Goal: Task Accomplishment & Management: Complete application form

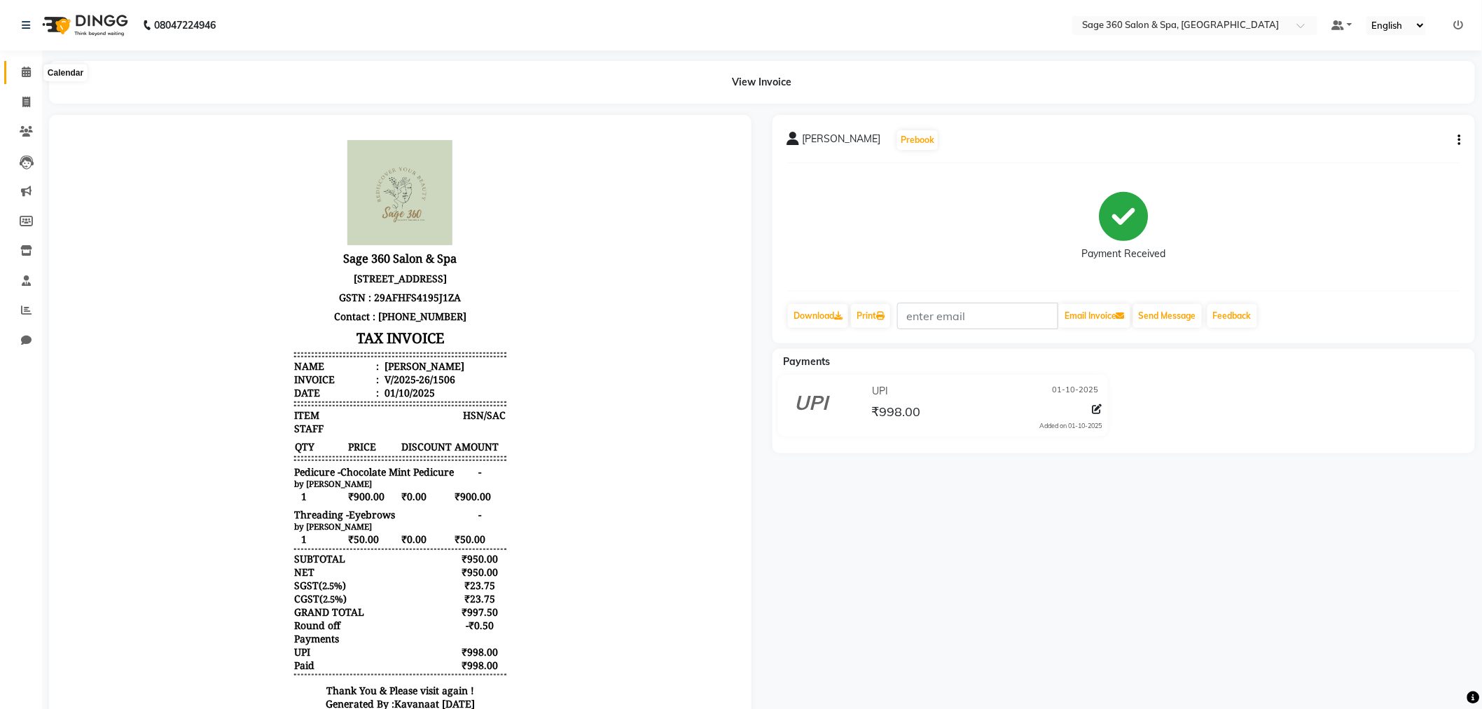
click at [22, 71] on icon at bounding box center [26, 72] width 9 height 11
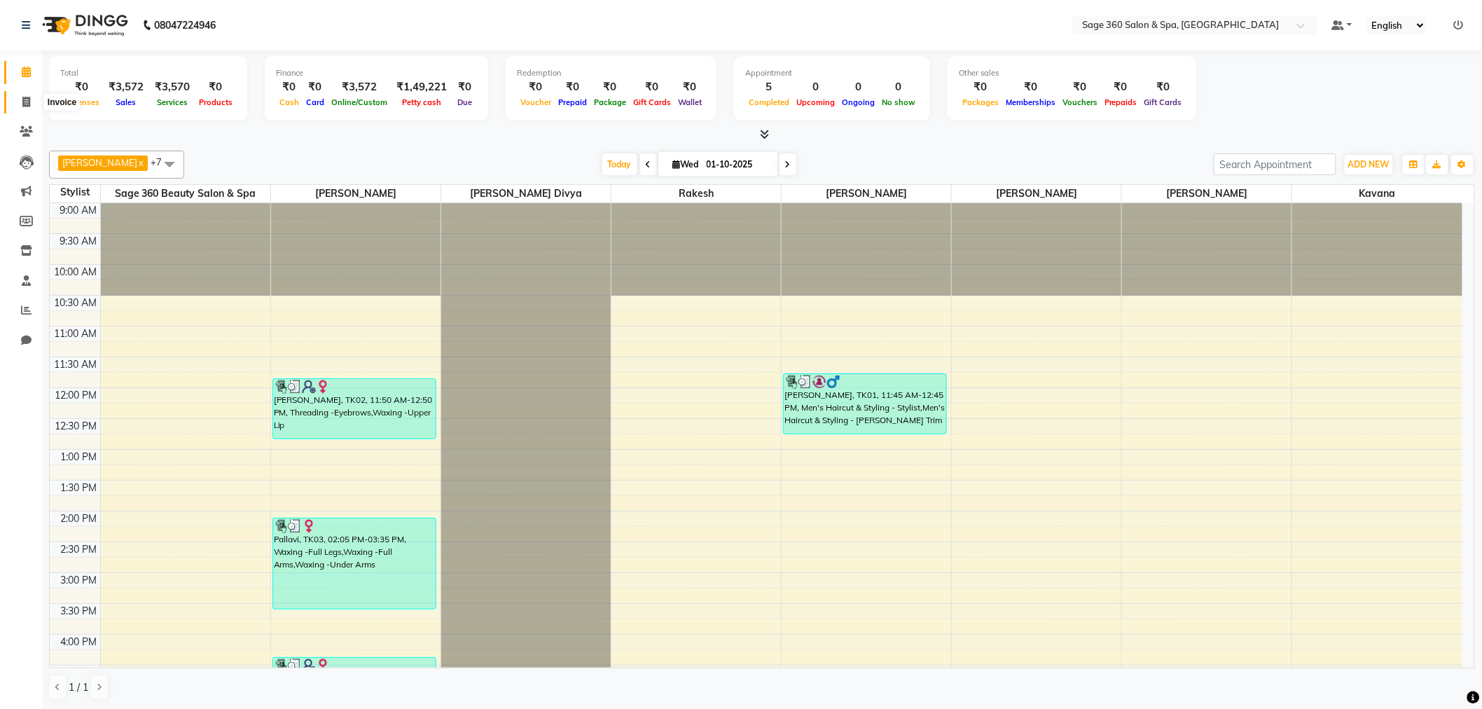
click at [21, 108] on span at bounding box center [26, 103] width 25 height 16
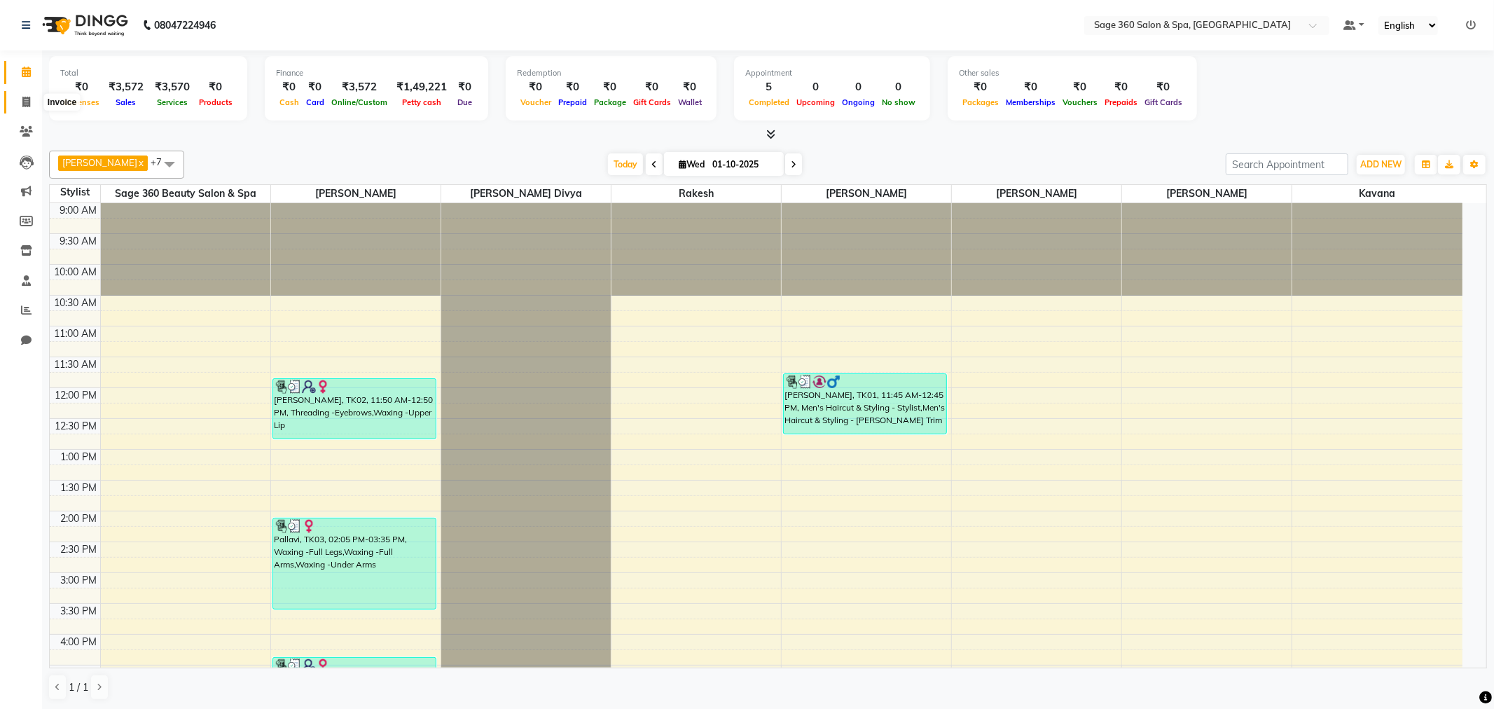
select select "7678"
select select "service"
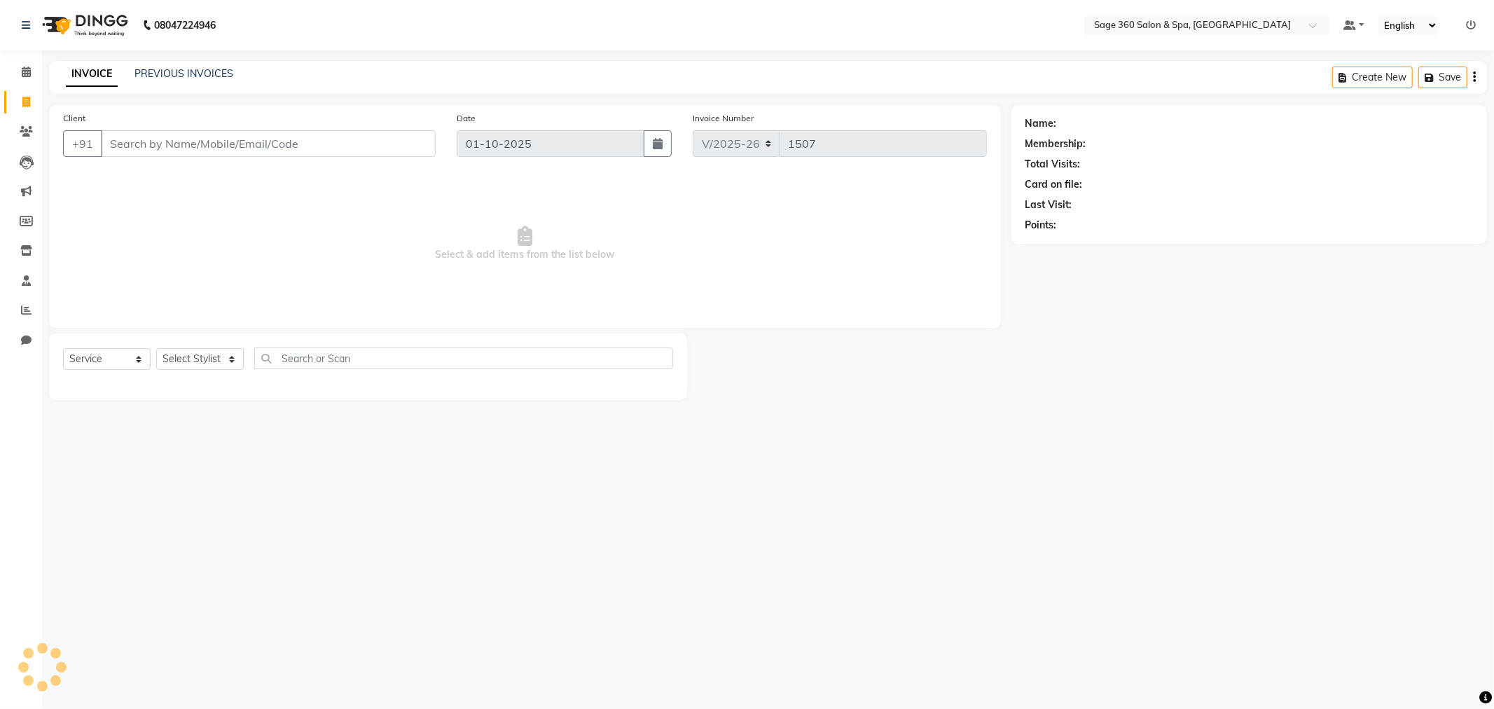
click at [283, 152] on input "Client" at bounding box center [268, 143] width 335 height 27
click at [228, 359] on select "Select Stylist" at bounding box center [200, 359] width 88 height 22
click at [156, 349] on select "Select Stylist [PERSON_NAME] [PERSON_NAME] Kavana [PERSON_NAME] [PERSON_NAME] […" at bounding box center [215, 359] width 118 height 22
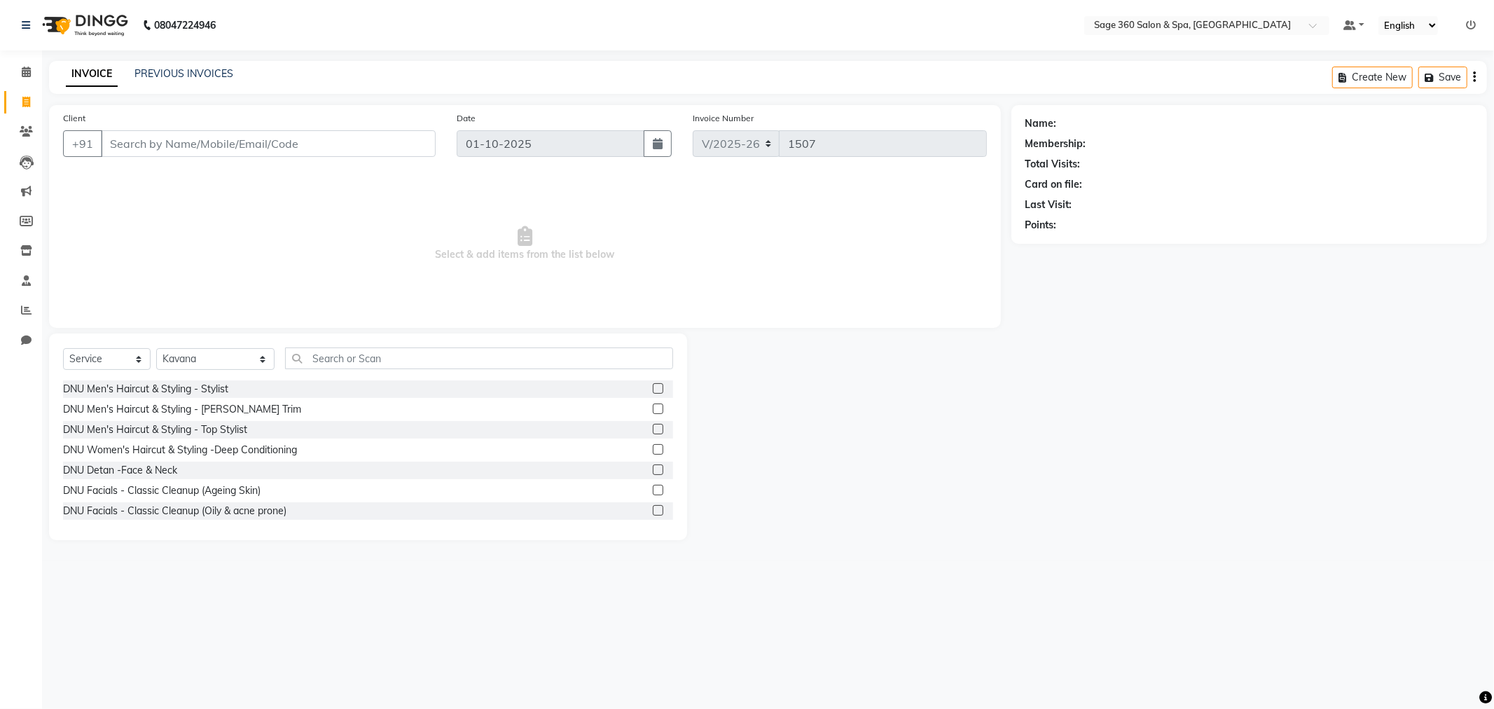
click at [231, 346] on div "Select Service Product Membership Package Voucher Prepaid Gift Card Select Styl…" at bounding box center [368, 436] width 638 height 207
click at [234, 361] on select "Select Stylist [PERSON_NAME] [PERSON_NAME] Kavana [PERSON_NAME] [PERSON_NAME] […" at bounding box center [215, 359] width 118 height 22
select select "68050"
click at [156, 349] on select "Select Stylist [PERSON_NAME] [PERSON_NAME] Kavana [PERSON_NAME] [PERSON_NAME] […" at bounding box center [215, 359] width 118 height 22
click at [323, 361] on input "text" at bounding box center [479, 358] width 388 height 22
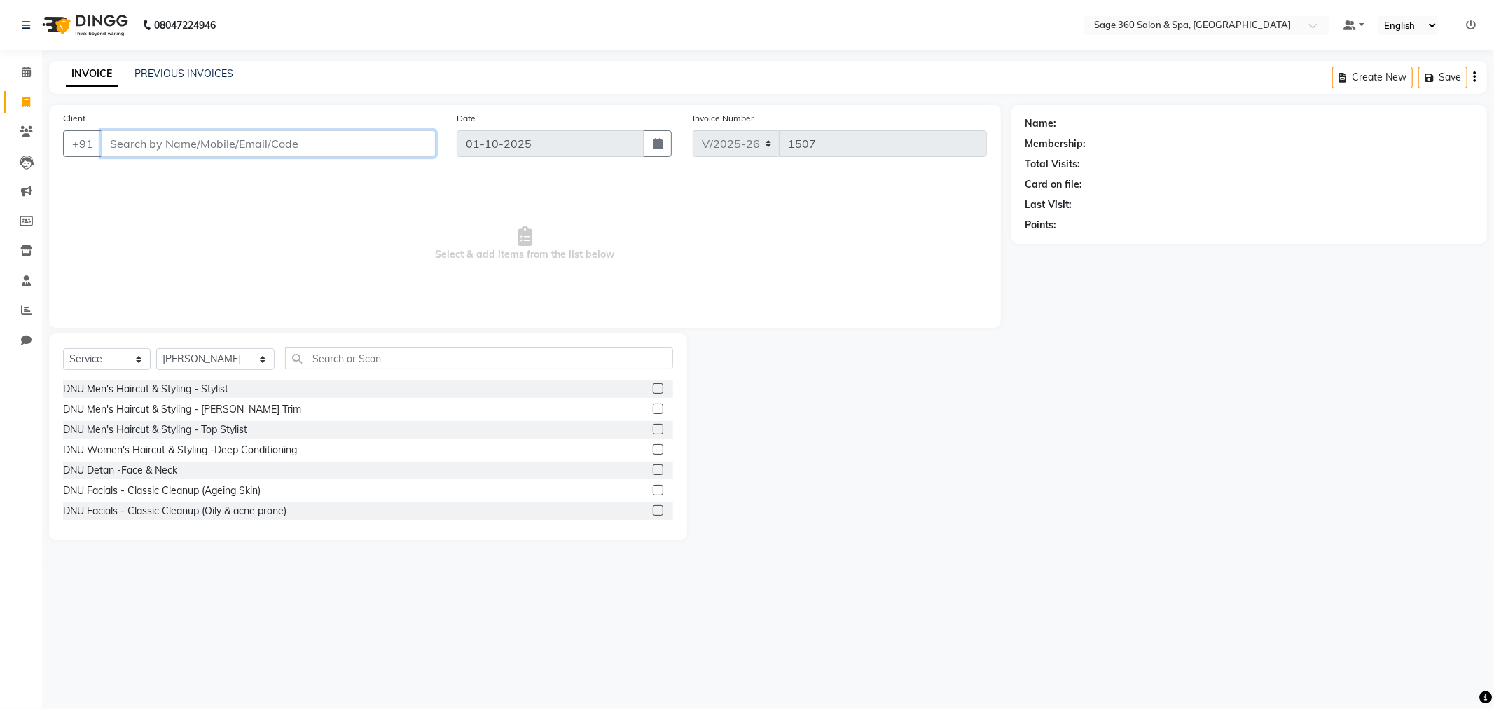
click at [236, 139] on input "Client" at bounding box center [268, 143] width 335 height 27
click at [193, 184] on button "[PERSON_NAME] 90******50" at bounding box center [193, 176] width 184 height 22
type input "90******50"
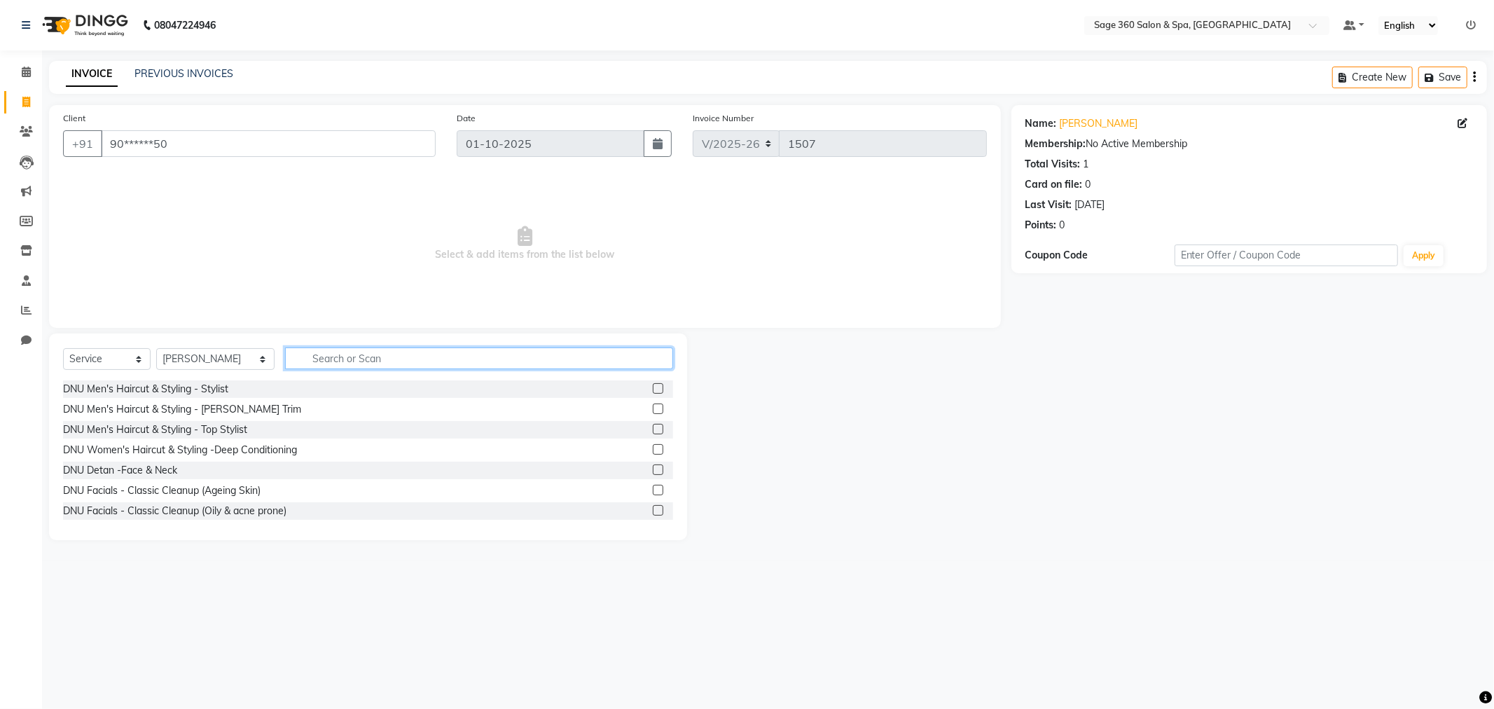
click at [332, 348] on input "text" at bounding box center [479, 358] width 388 height 22
type input "h"
type input "blo"
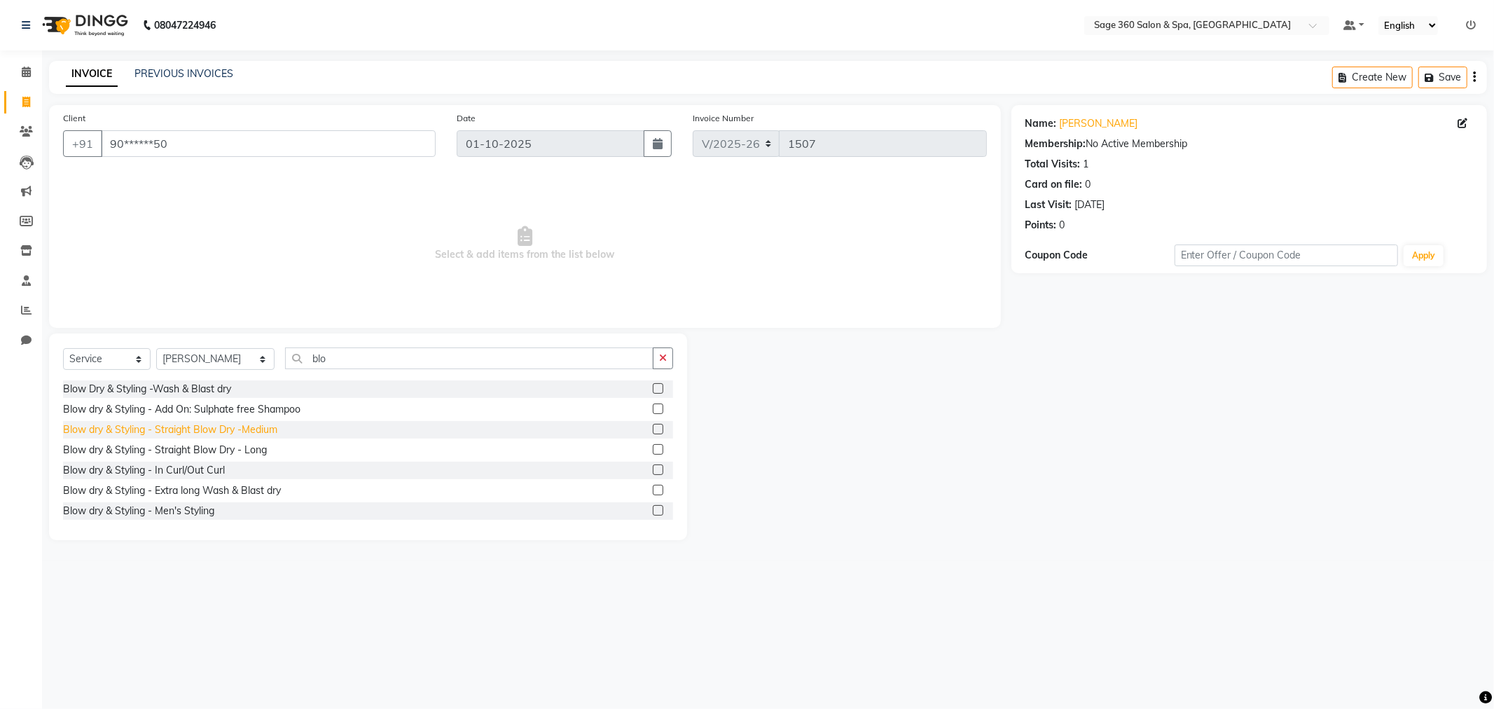
click at [191, 429] on div "Blow dry & Styling - Straight Blow Dry -Medium" at bounding box center [170, 429] width 214 height 15
checkbox input "false"
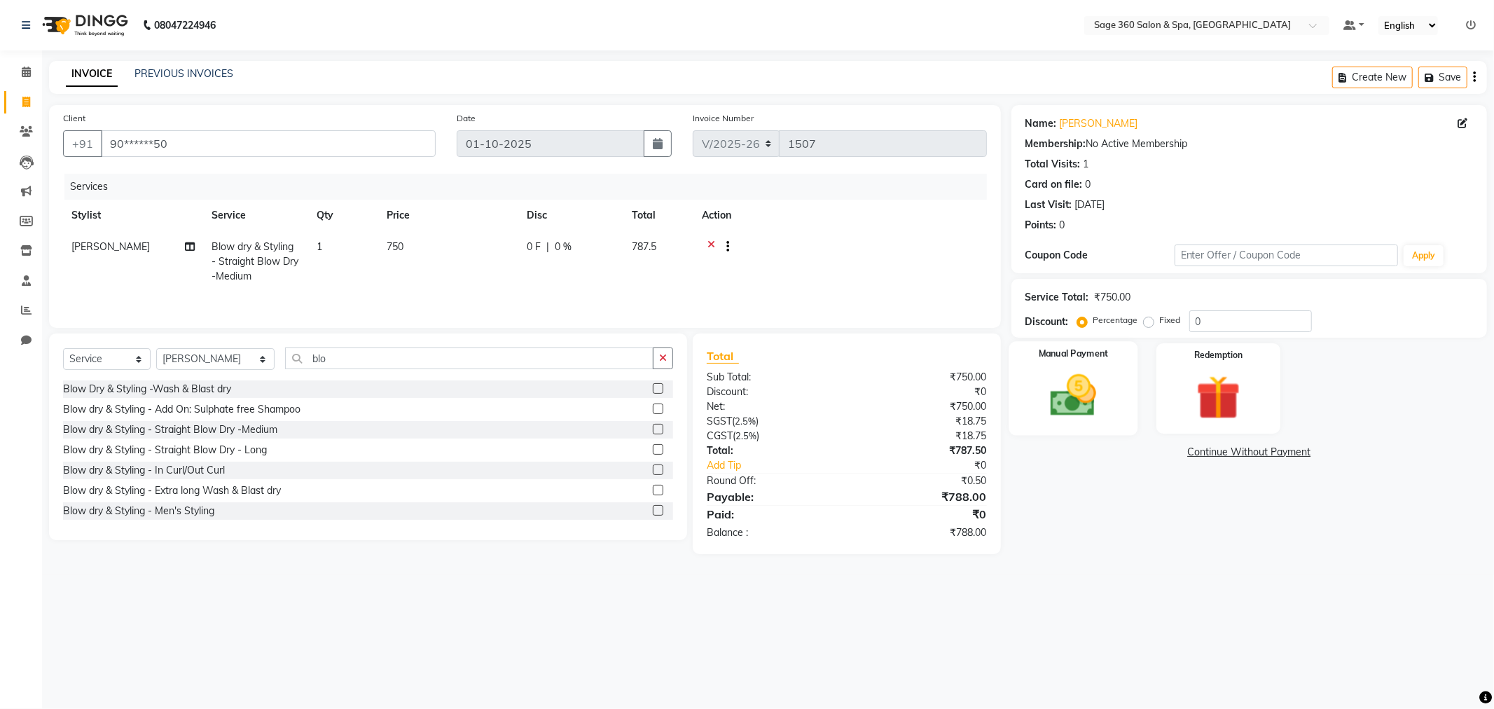
click at [1074, 389] on img at bounding box center [1073, 395] width 75 height 53
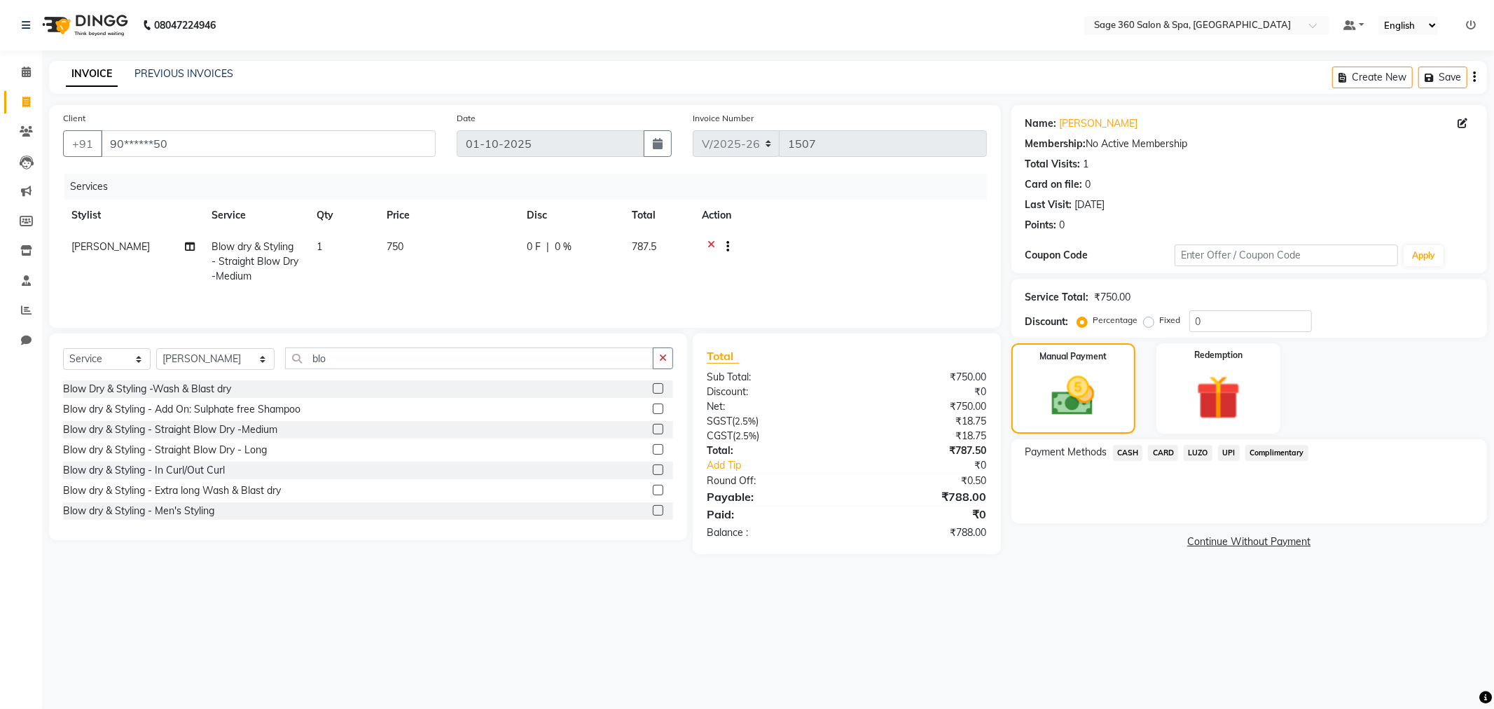
click at [1226, 457] on span "UPI" at bounding box center [1229, 453] width 22 height 16
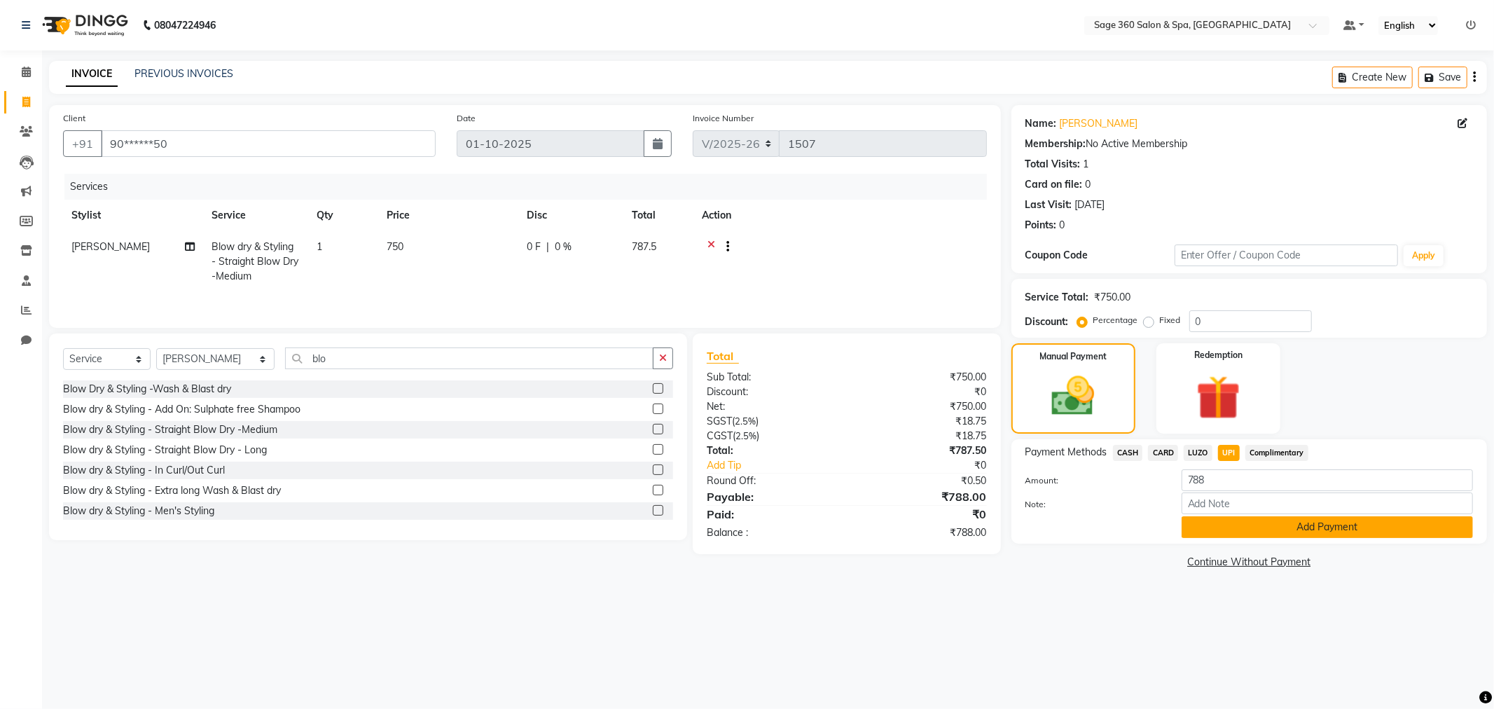
click at [1311, 537] on button "Add Payment" at bounding box center [1327, 527] width 291 height 22
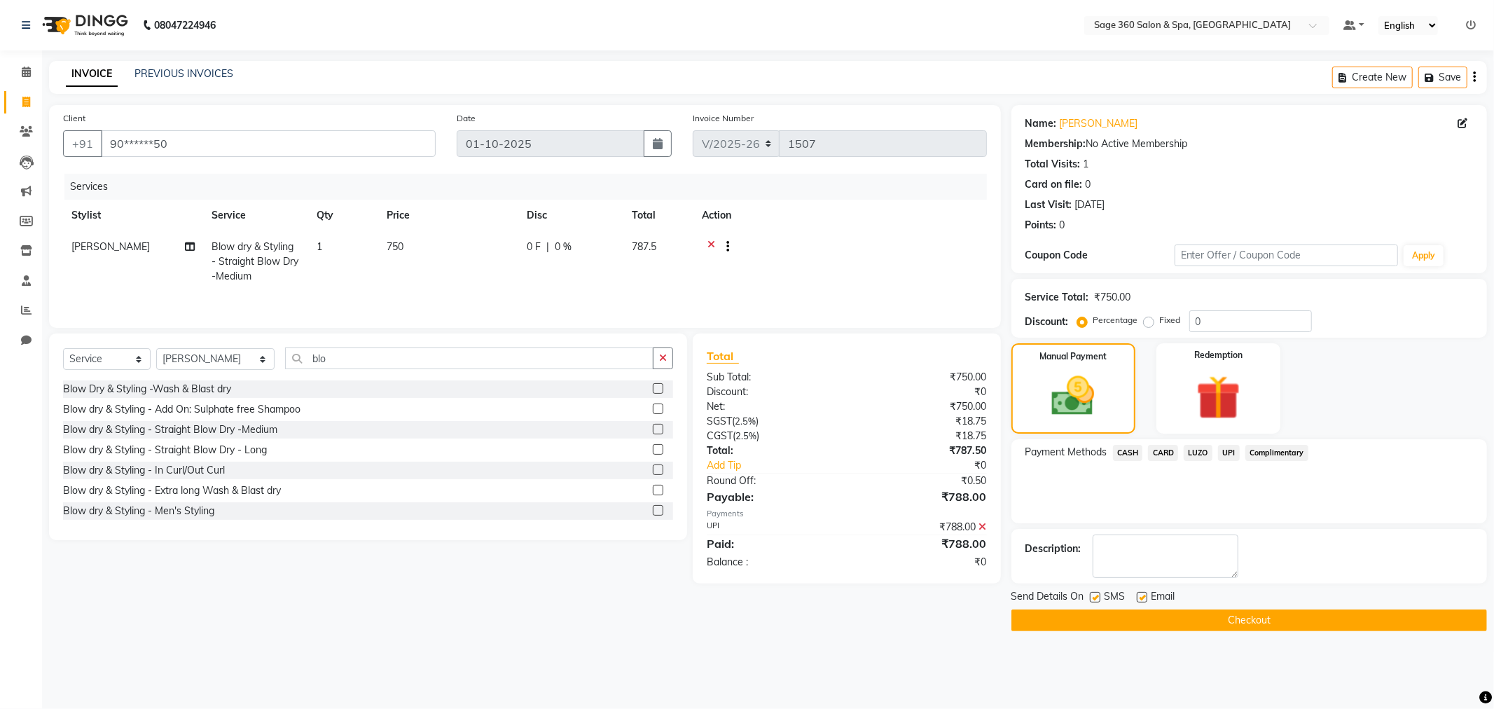
click at [1145, 597] on label at bounding box center [1142, 597] width 11 height 11
click at [1145, 597] on input "checkbox" at bounding box center [1141, 597] width 9 height 9
checkbox input "false"
click at [1210, 621] on button "Checkout" at bounding box center [1250, 620] width 476 height 22
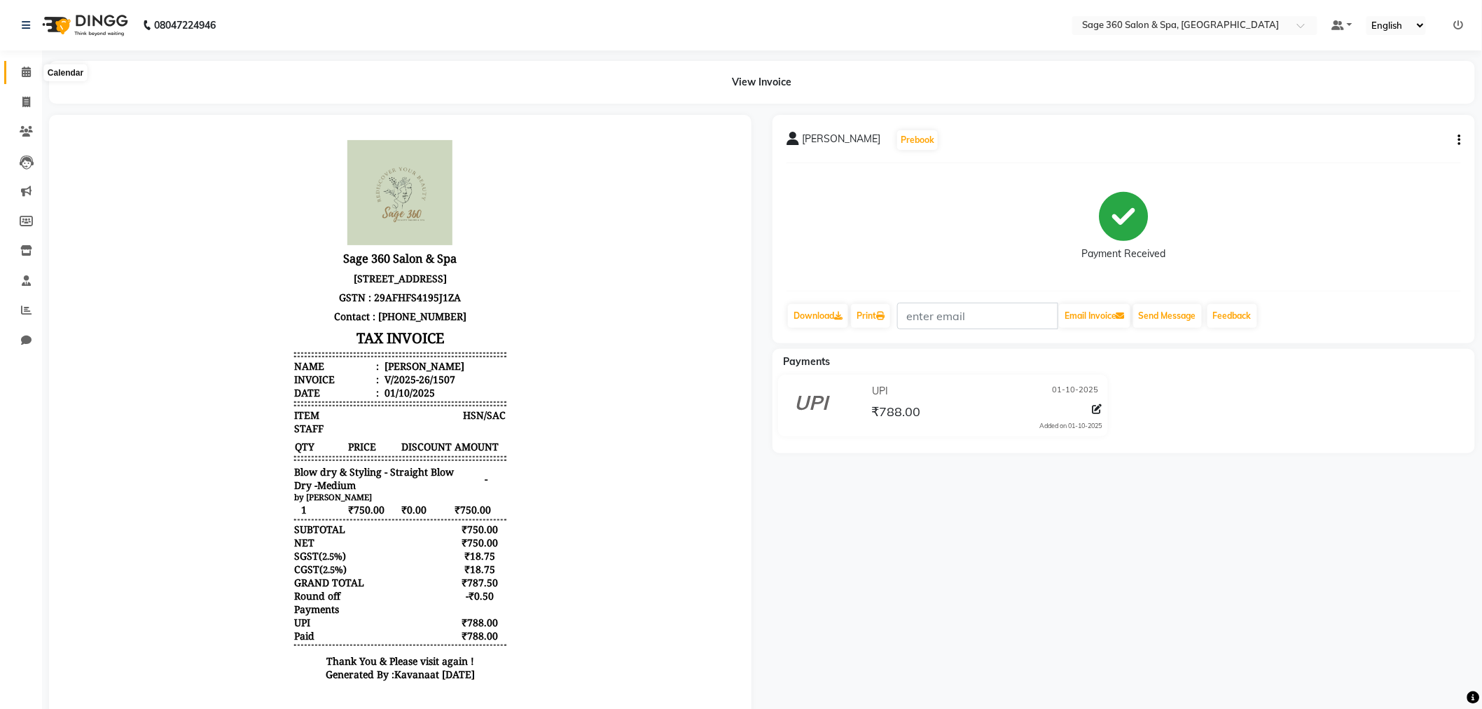
click at [25, 74] on icon at bounding box center [26, 72] width 9 height 11
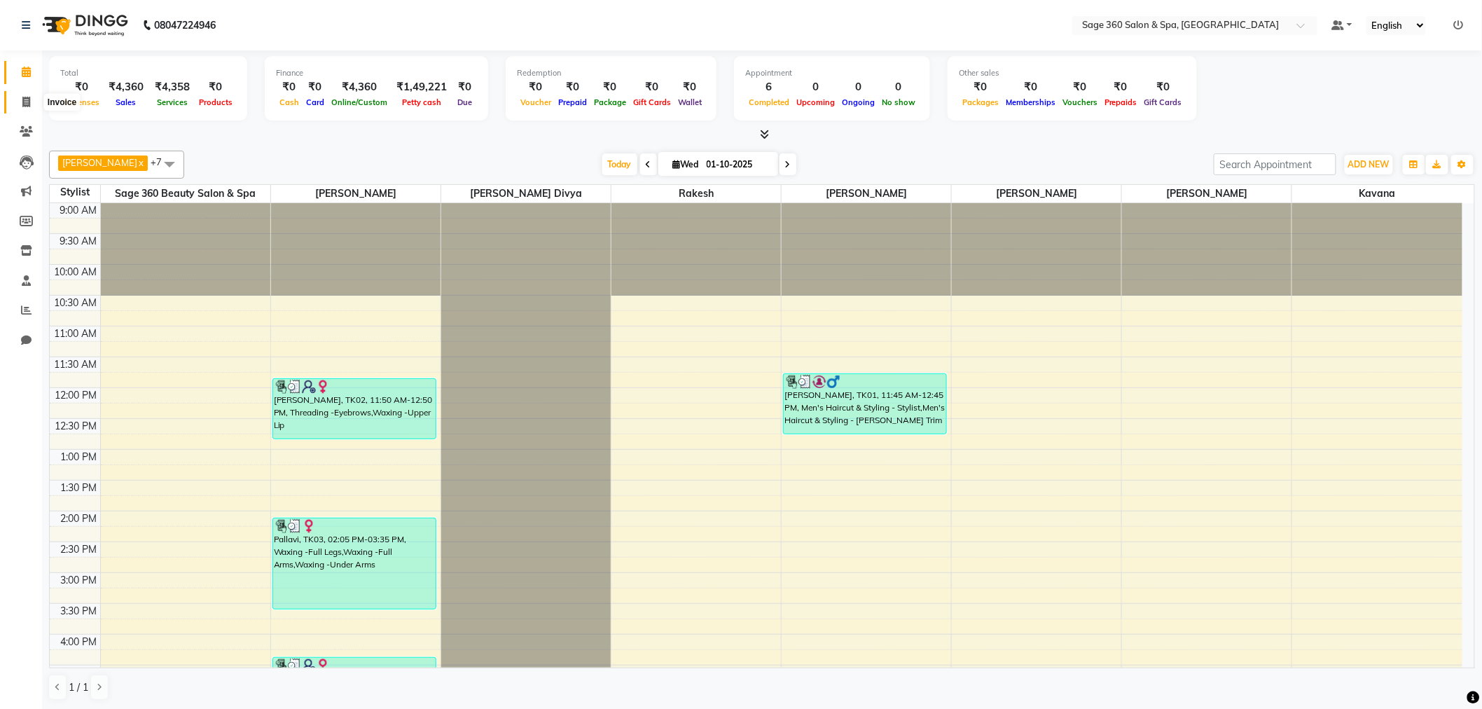
drag, startPoint x: 18, startPoint y: 103, endPoint x: 25, endPoint y: 97, distance: 9.4
click at [18, 103] on span at bounding box center [26, 103] width 25 height 16
select select "service"
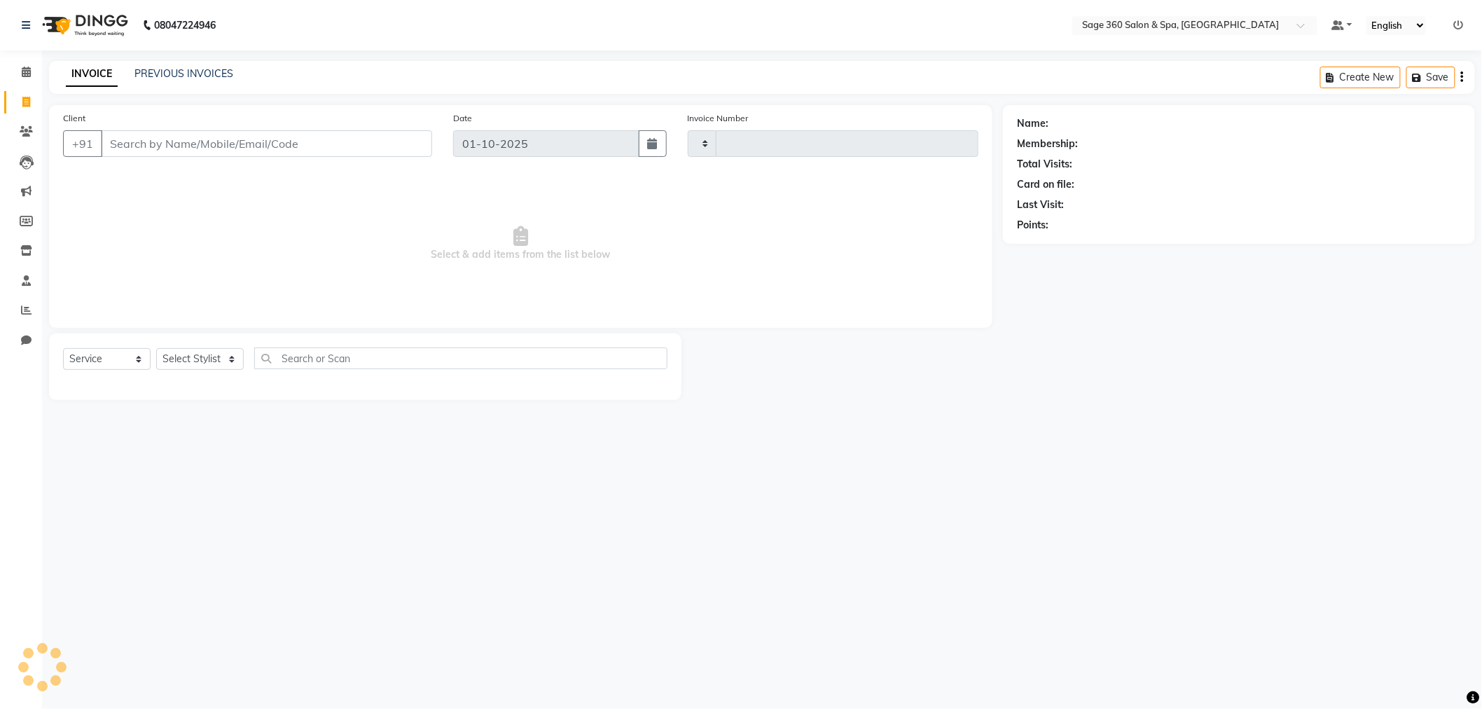
type input "1508"
select select "7678"
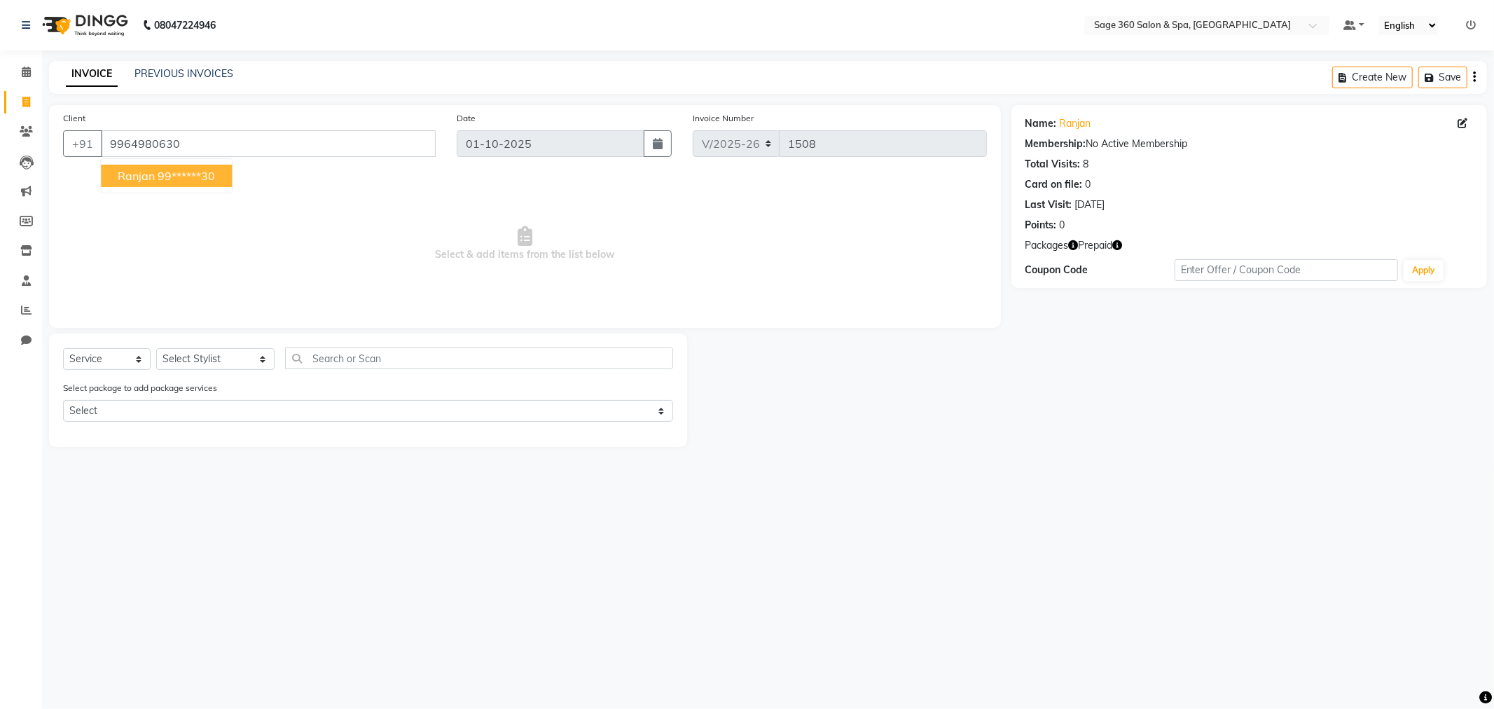
click at [171, 169] on ngb-highlight "99******30" at bounding box center [186, 176] width 57 height 14
type input "99******30"
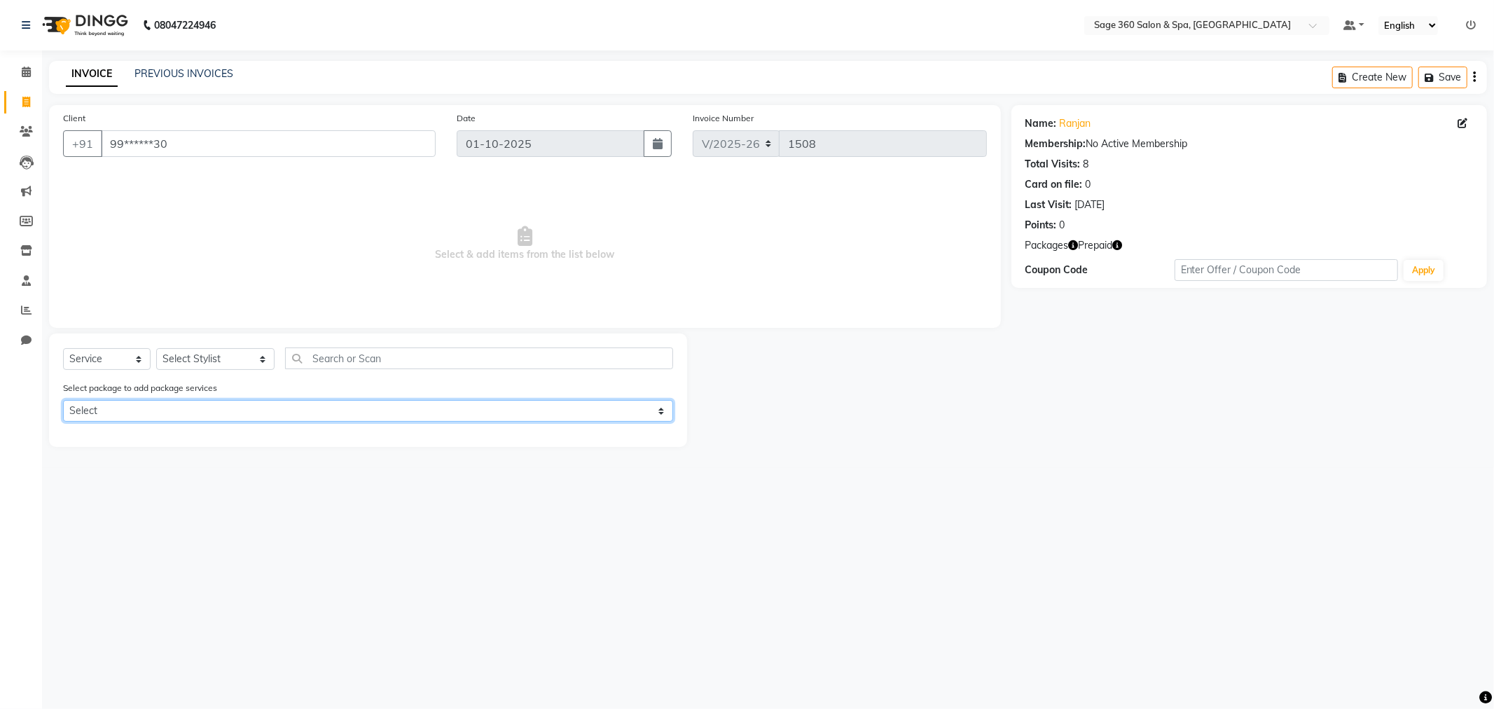
click at [234, 408] on select "Select Membership 10/15 Complimentary" at bounding box center [368, 411] width 610 height 22
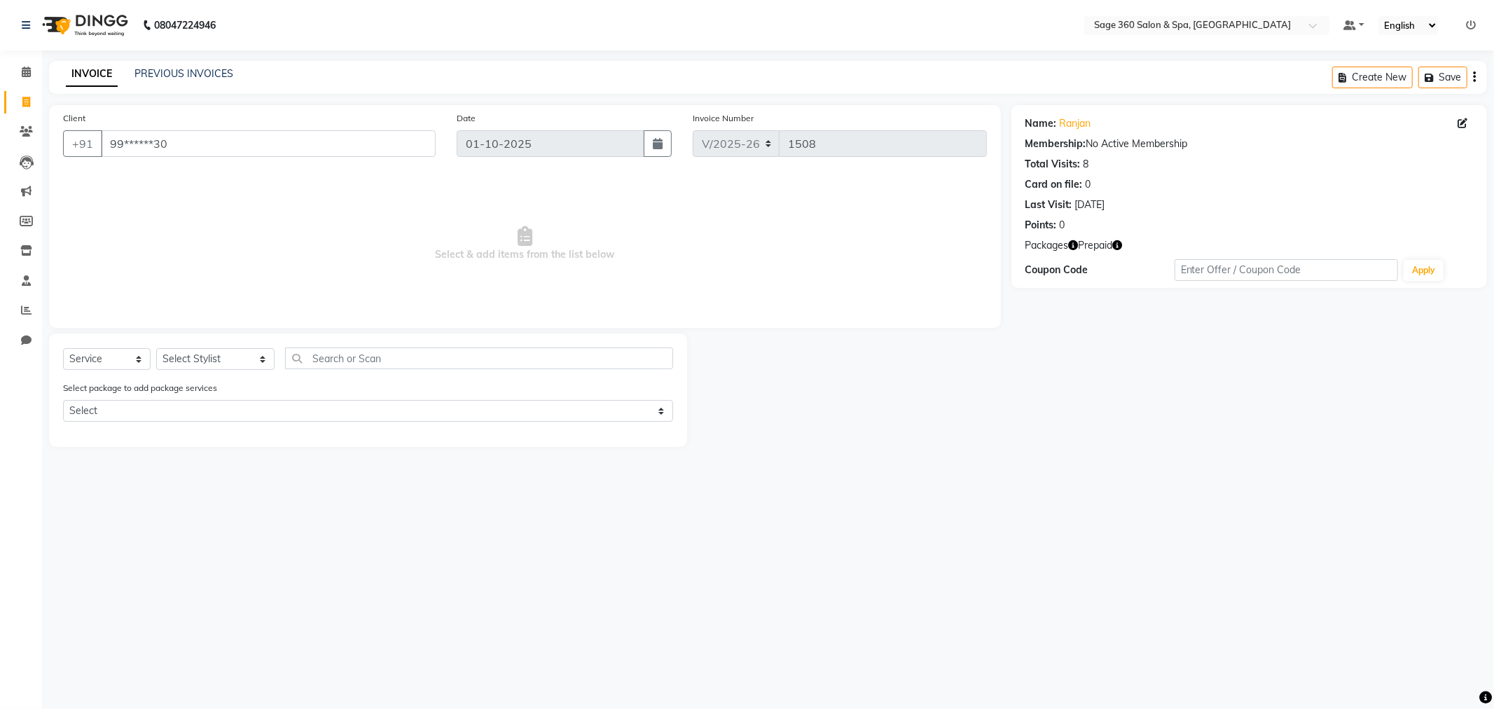
click at [193, 462] on main "INVOICE PREVIOUS INVOICES Create New Save Client +91 99******30 Date [DATE] Inv…" at bounding box center [768, 264] width 1452 height 407
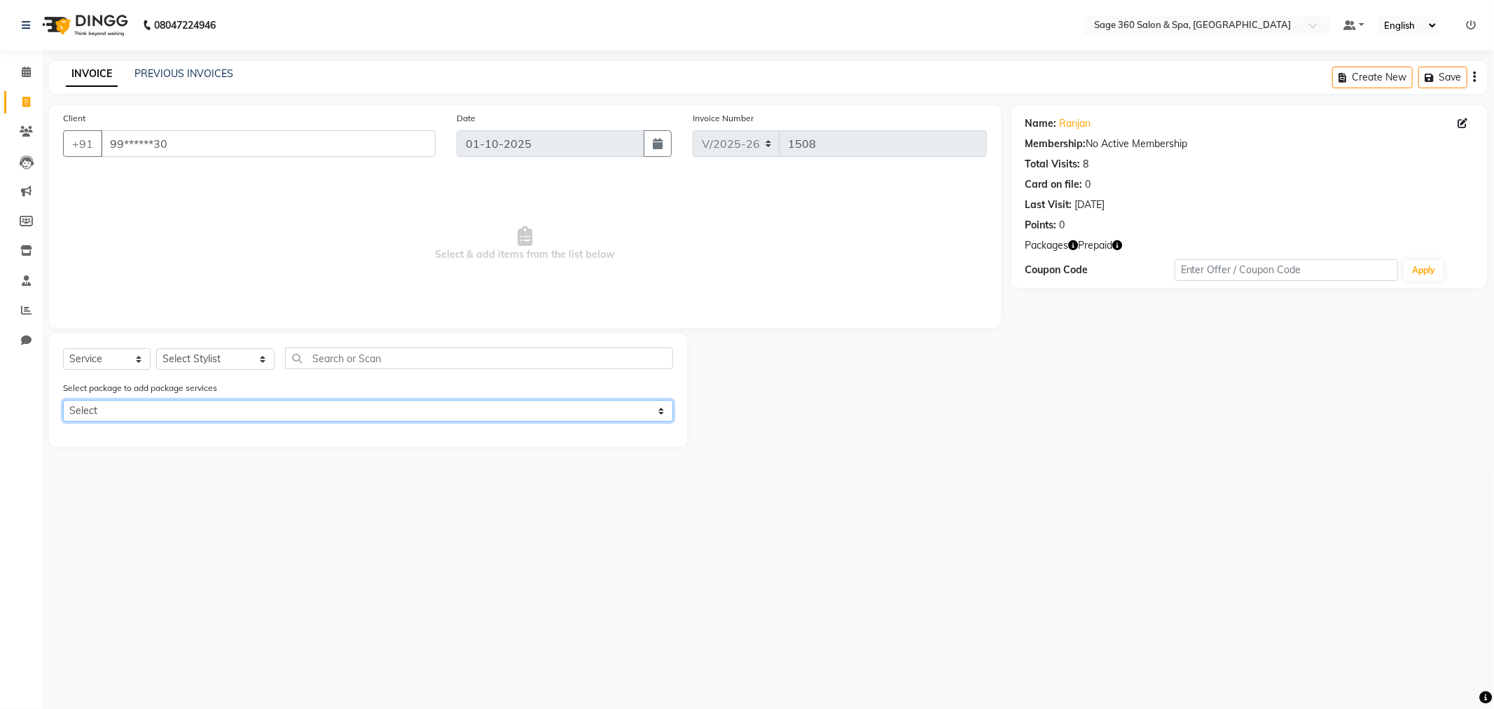
click at [204, 421] on select "Select Membership 10/15 Complimentary" at bounding box center [368, 411] width 610 height 22
select select "1: Object"
click at [63, 400] on select "Select Membership 10/15 Complimentary" at bounding box center [368, 411] width 610 height 22
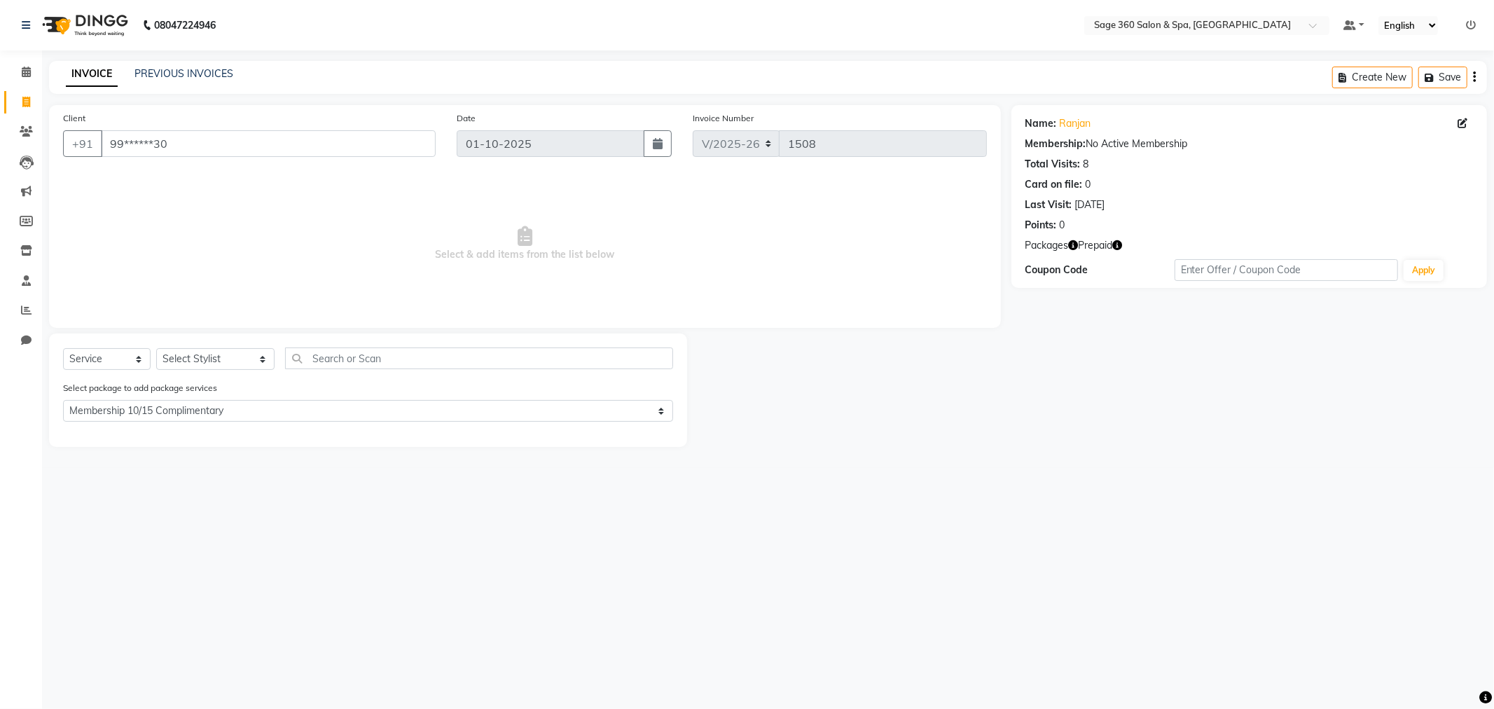
drag, startPoint x: 240, startPoint y: 395, endPoint x: 240, endPoint y: 404, distance: 9.1
click at [240, 398] on div "Select package to add package services Select Membership 10/15 Complimentary" at bounding box center [368, 403] width 631 height 47
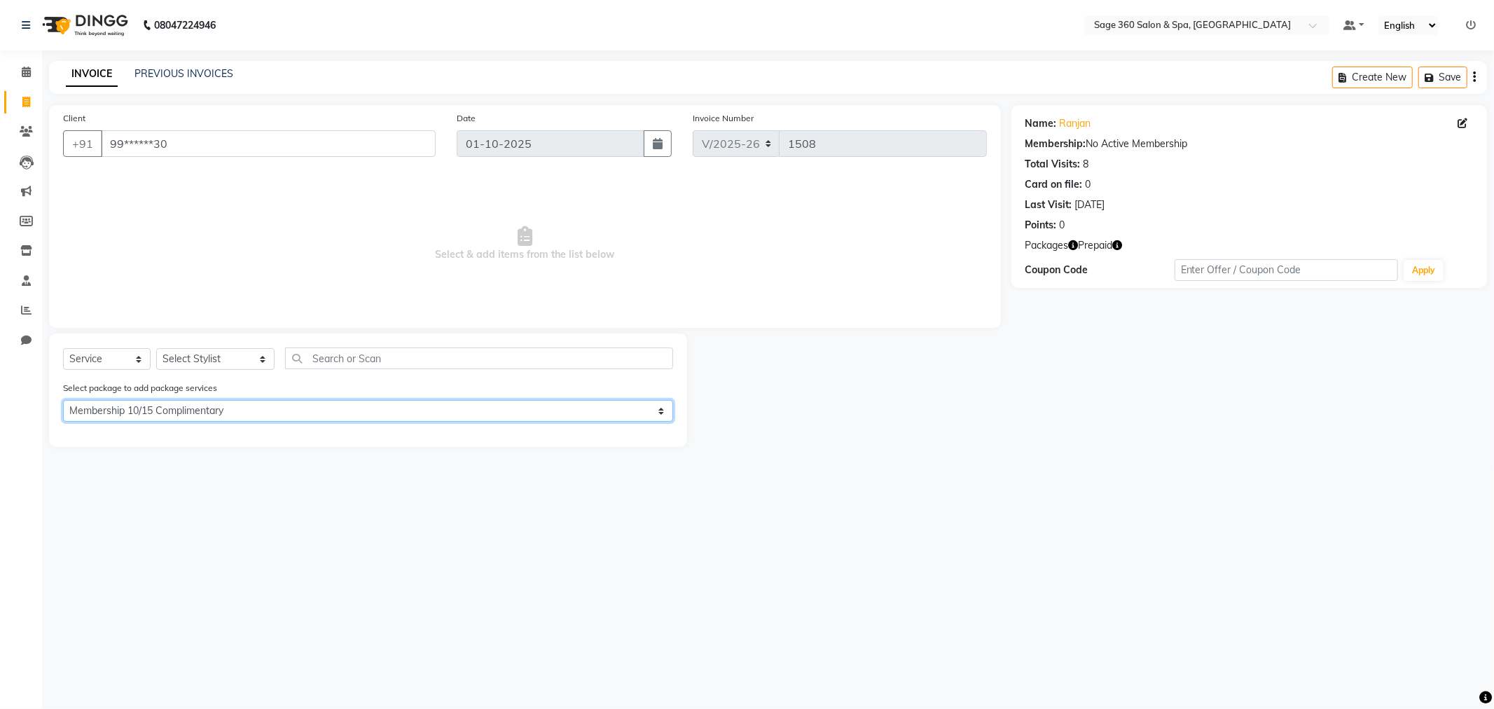
click at [240, 404] on select "Select Membership 10/15 Complimentary" at bounding box center [368, 411] width 610 height 22
click at [63, 400] on select "Select Membership 10/15 Complimentary" at bounding box center [368, 411] width 610 height 22
click at [206, 414] on select "Select Membership 10/15 Complimentary" at bounding box center [368, 411] width 610 height 22
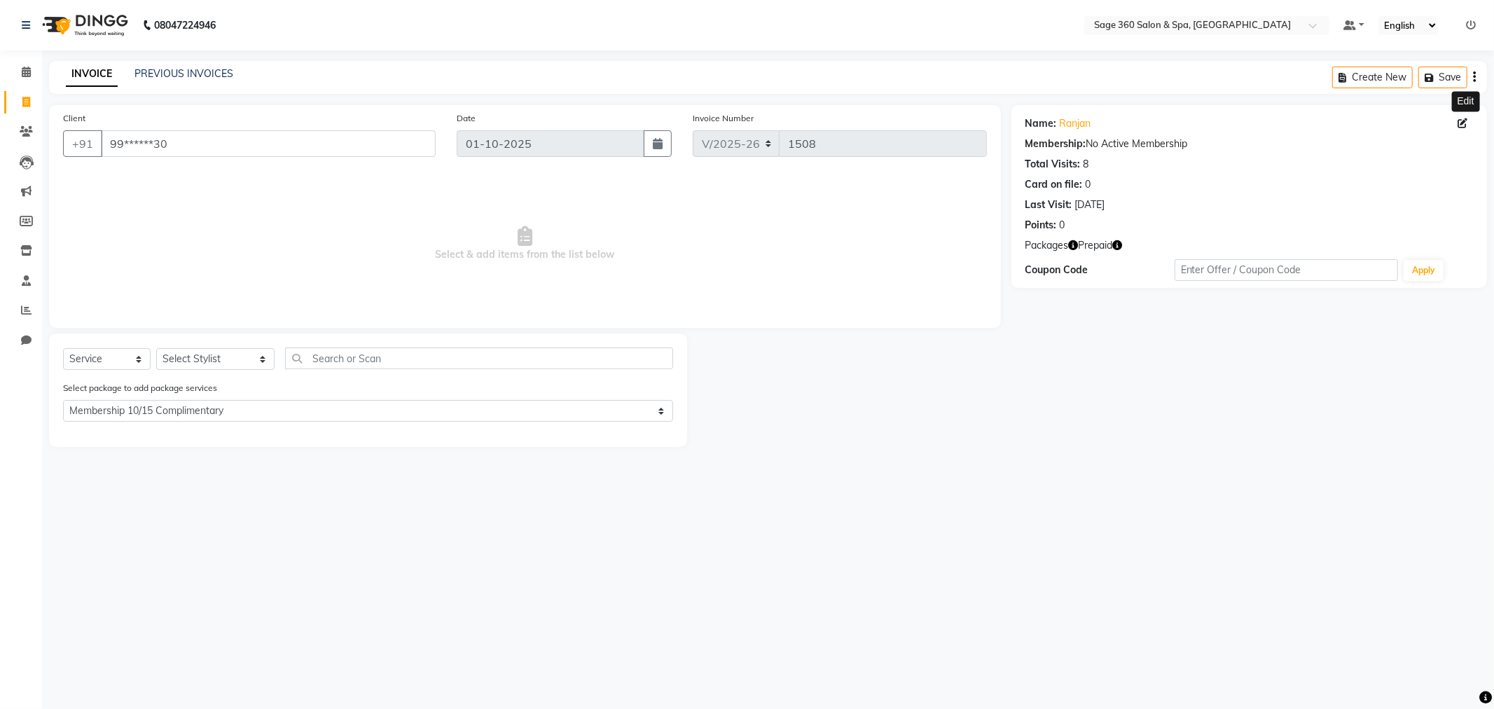
click at [1461, 119] on icon at bounding box center [1463, 123] width 10 height 10
select select "09"
select select "08"
select select "1989"
select select "[DEMOGRAPHIC_DATA]"
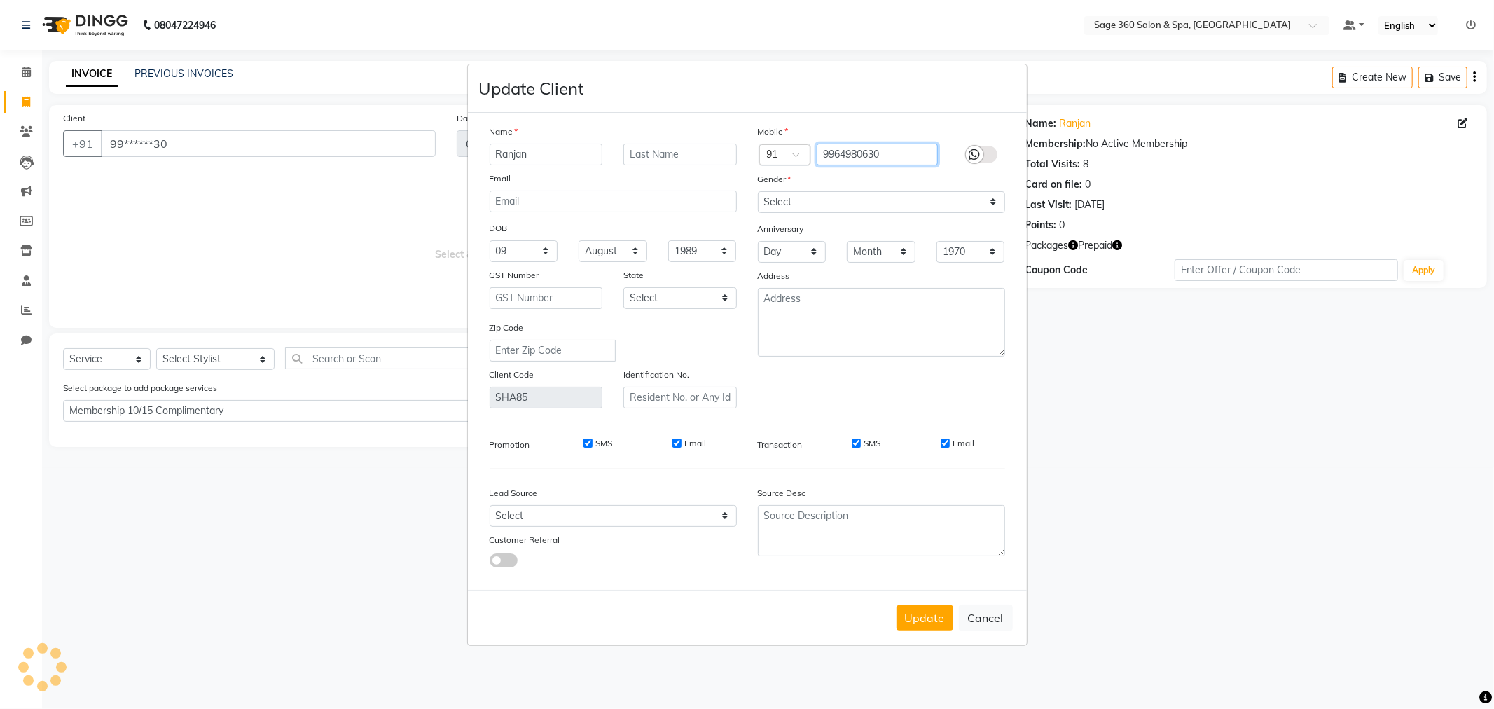
drag, startPoint x: 898, startPoint y: 154, endPoint x: 572, endPoint y: 187, distance: 328.1
click at [572, 187] on div "Name Ranjan Email DOB Day 01 02 03 04 05 06 07 08 09 10 11 12 13 14 15 16 17 18…" at bounding box center [747, 266] width 537 height 284
click at [914, 623] on button "Update" at bounding box center [925, 617] width 57 height 25
select select
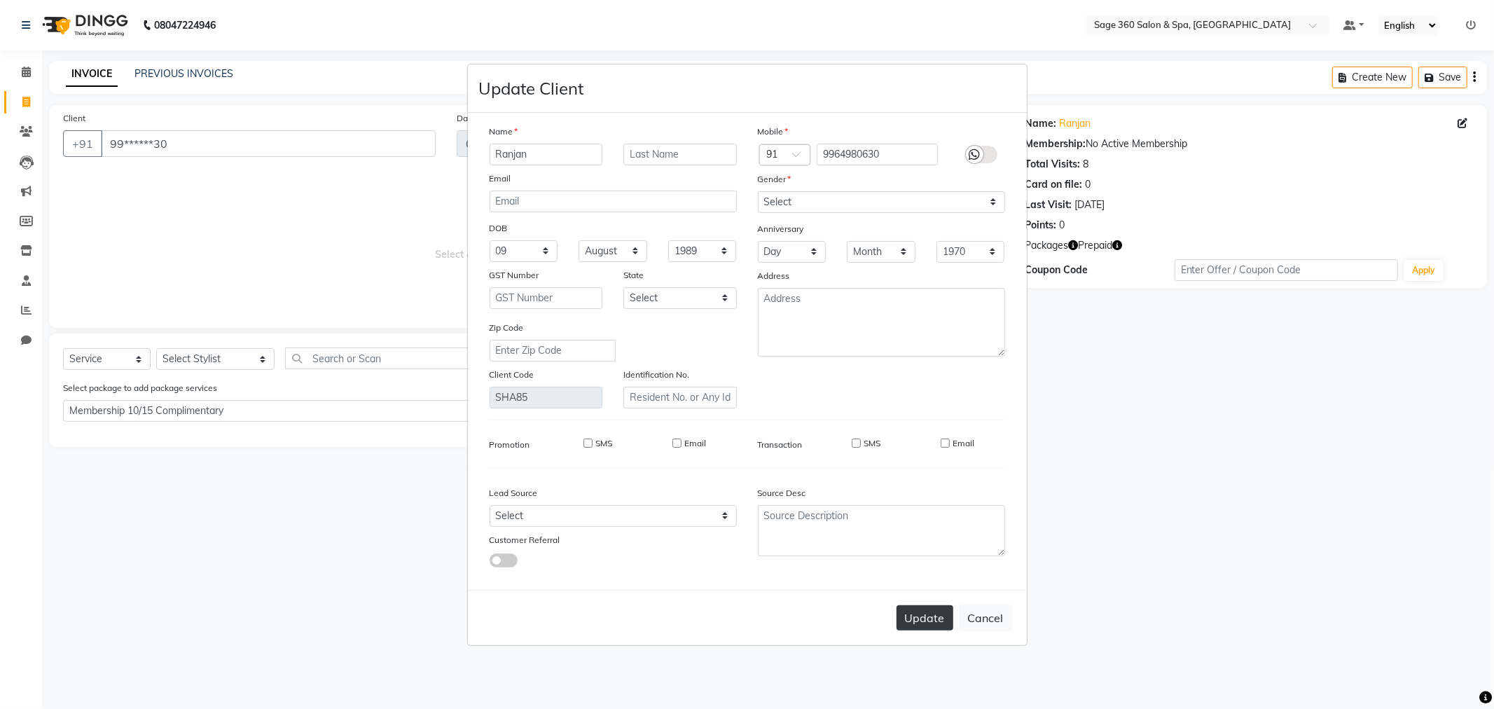
select select
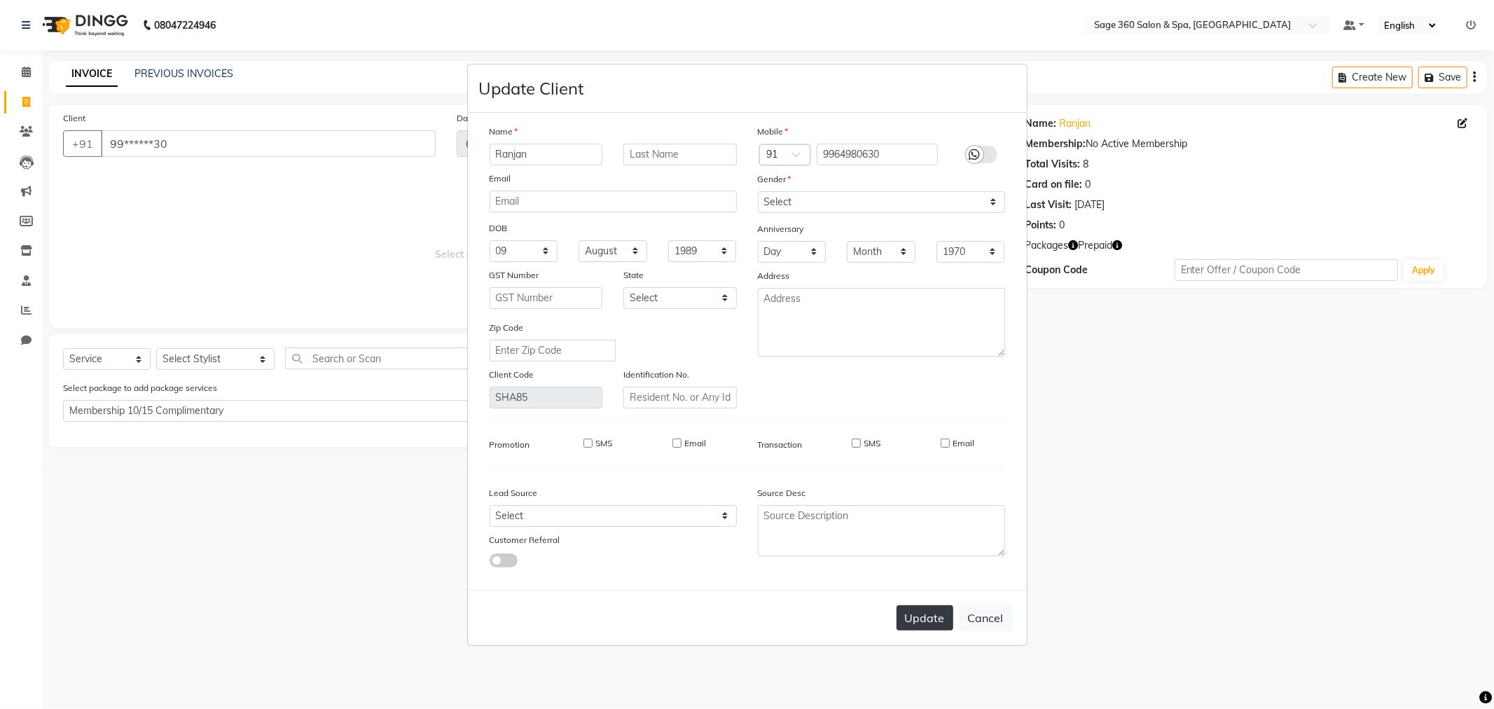
checkbox input "false"
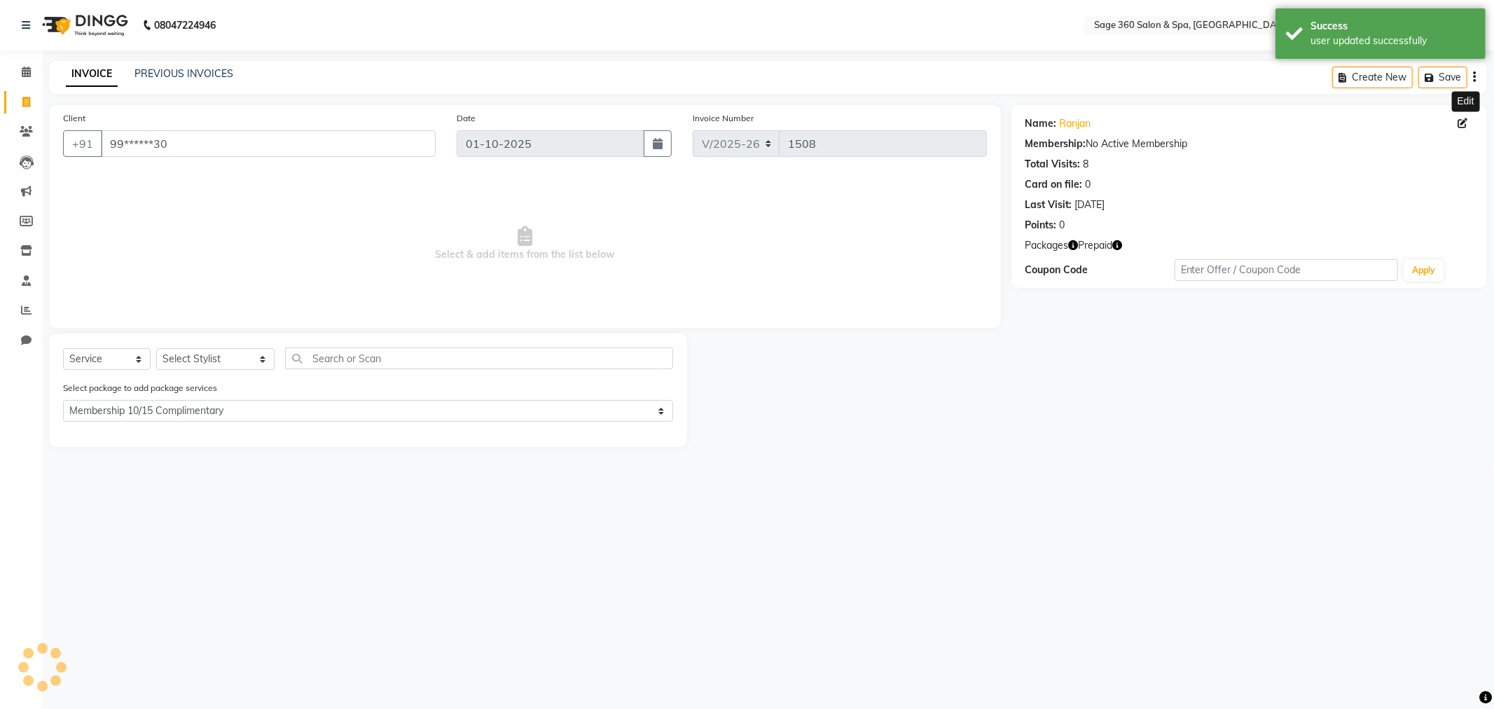
select select "0: undefined"
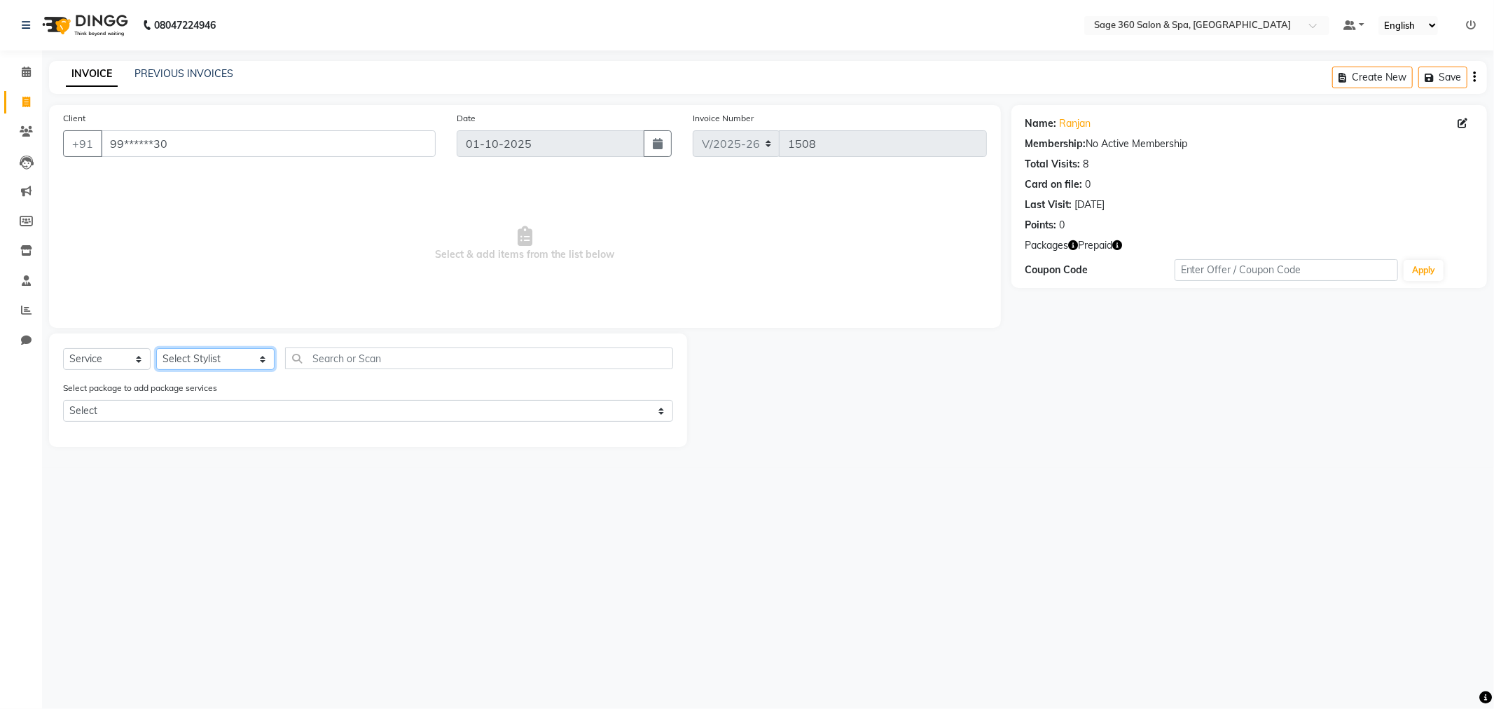
click at [222, 366] on select "Select Stylist [PERSON_NAME] [PERSON_NAME] Kavana [PERSON_NAME] [PERSON_NAME] […" at bounding box center [215, 359] width 118 height 22
select select "83083"
click at [156, 349] on select "Select Stylist [PERSON_NAME] [PERSON_NAME] Kavana [PERSON_NAME] [PERSON_NAME] […" at bounding box center [215, 359] width 118 height 22
click at [354, 364] on input "text" at bounding box center [479, 358] width 388 height 22
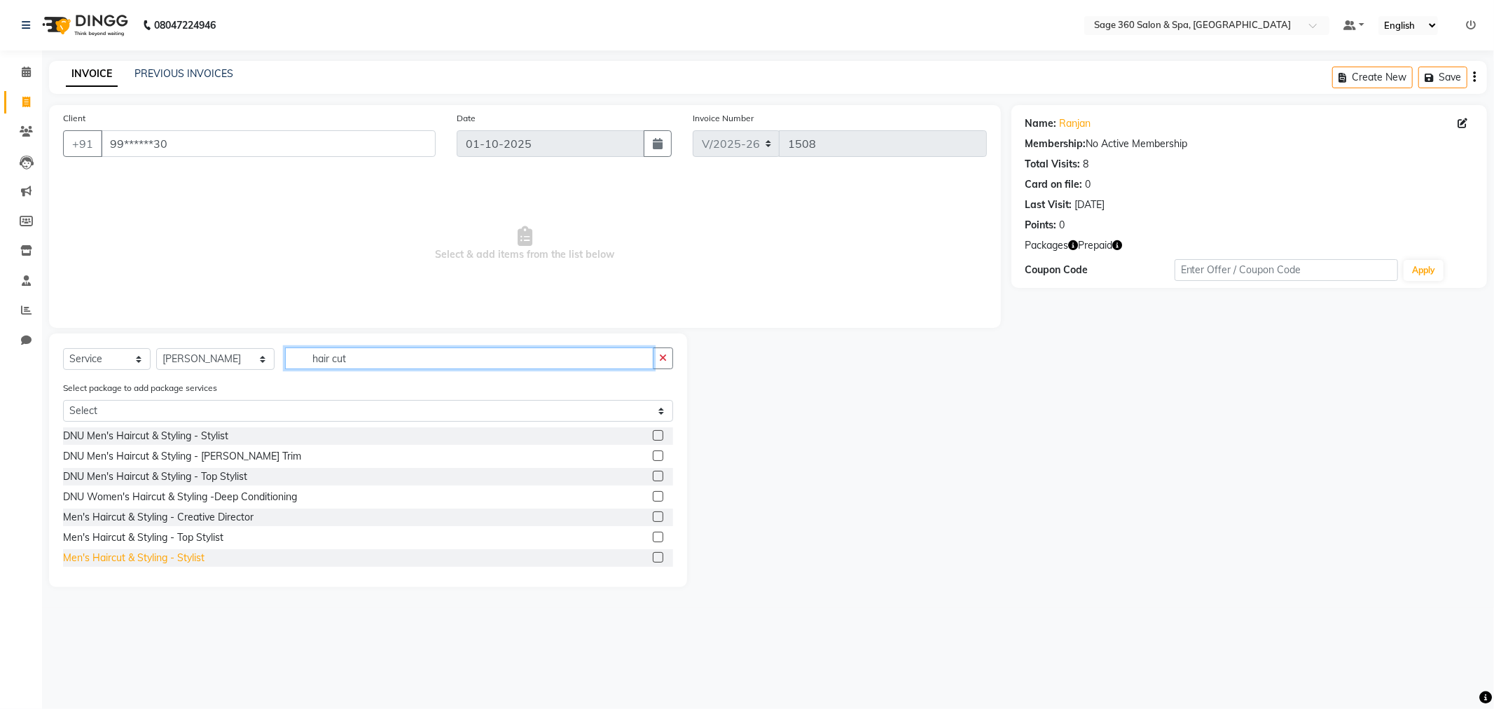
type input "hair cut"
click at [165, 556] on div "Men's Haircut & Styling - Stylist" at bounding box center [134, 558] width 142 height 15
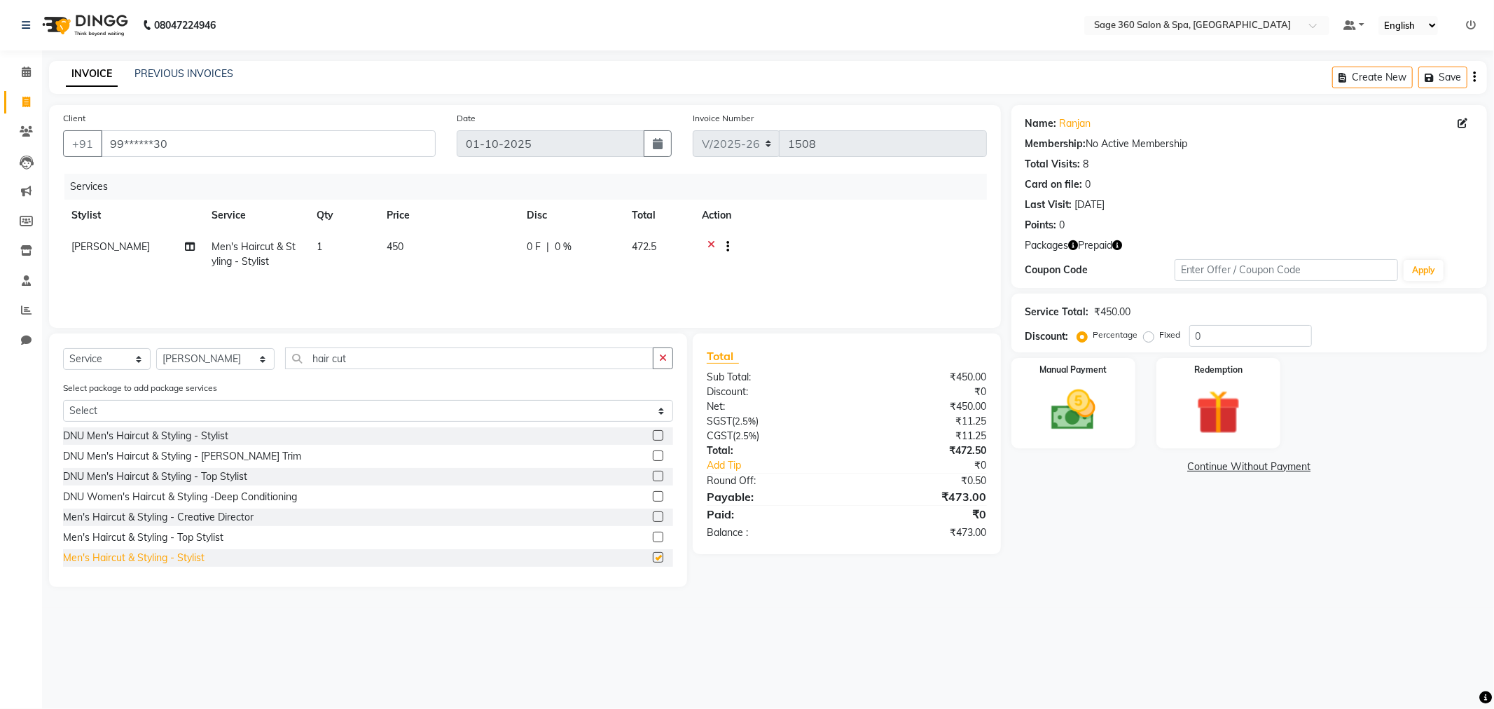
checkbox input "false"
click at [1217, 391] on img at bounding box center [1218, 412] width 75 height 57
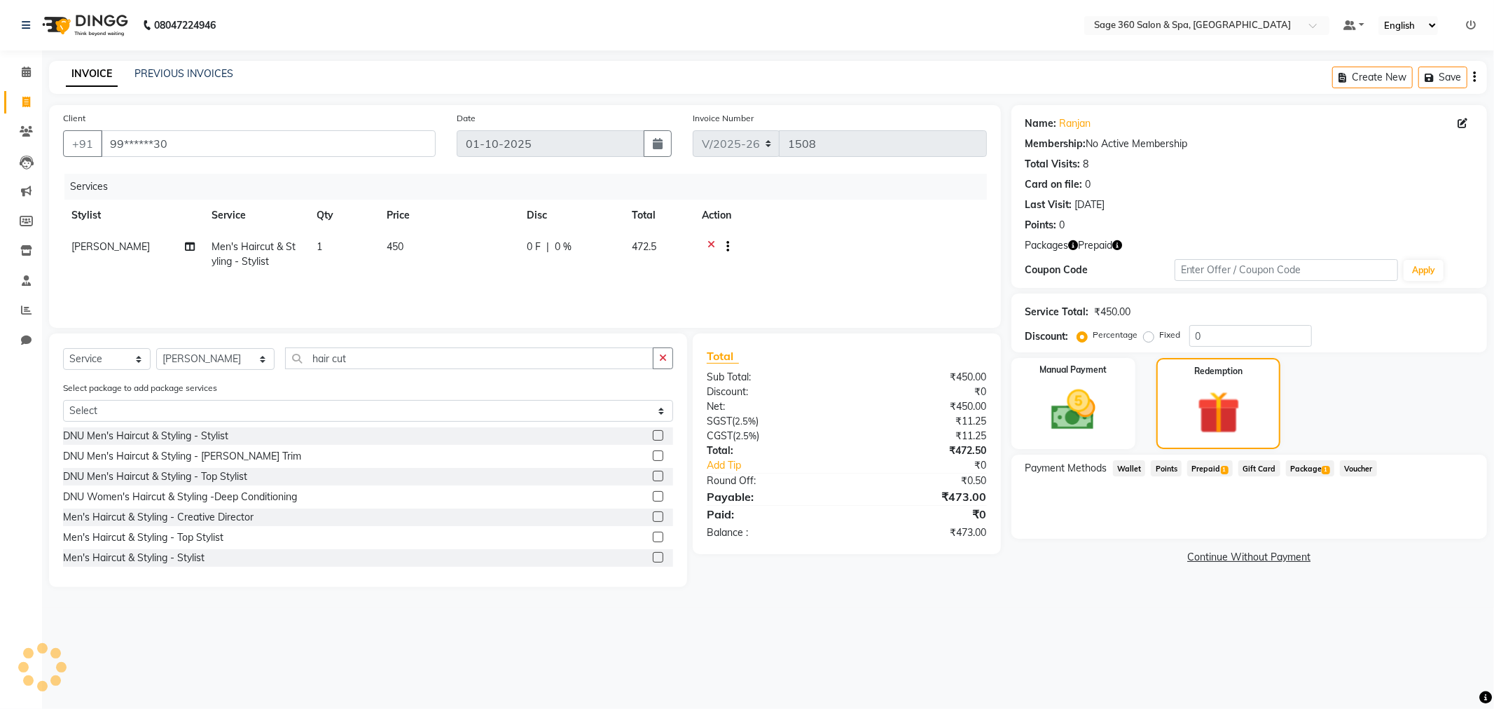
click at [1213, 470] on span "Prepaid 1" at bounding box center [1210, 468] width 46 height 16
click at [1442, 514] on button "Add" at bounding box center [1439, 525] width 51 height 24
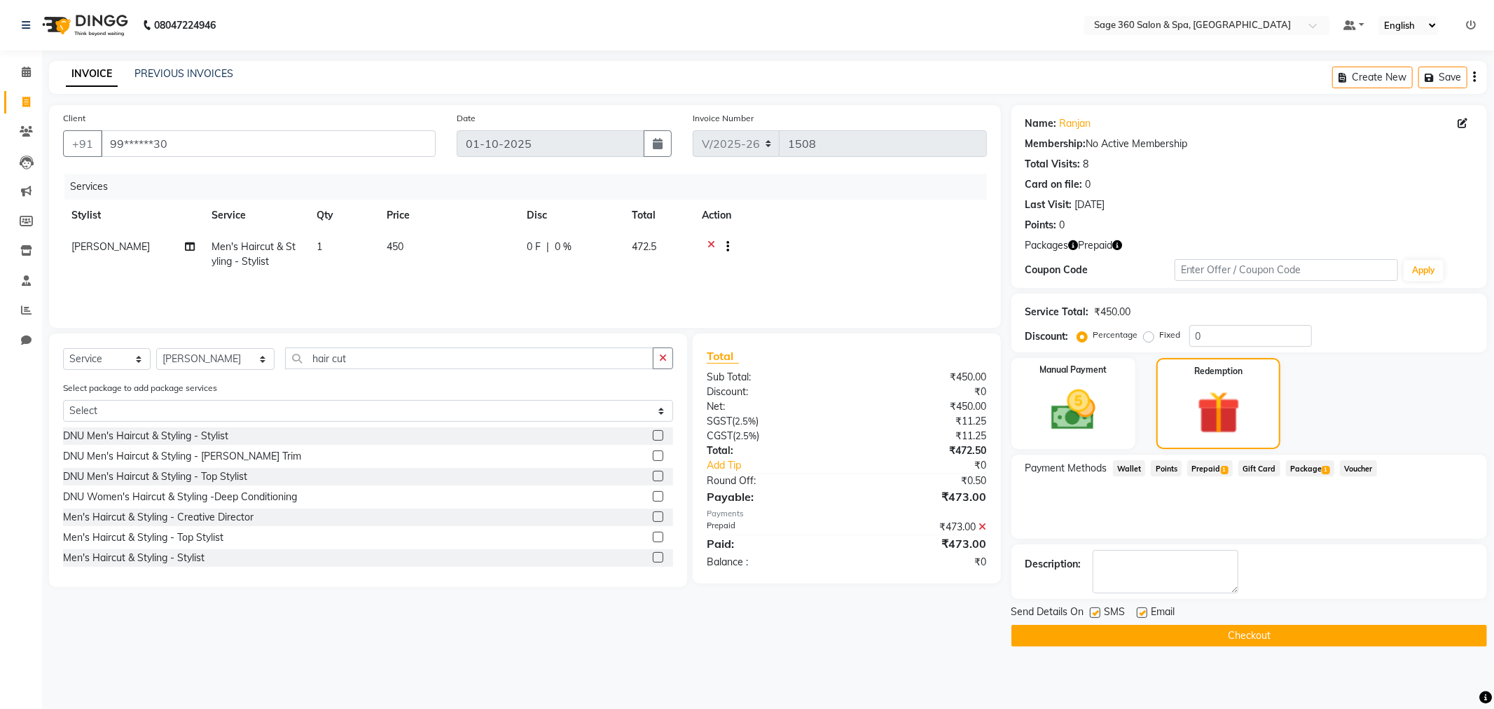
click at [1139, 610] on label at bounding box center [1142, 612] width 11 height 11
click at [1139, 610] on input "checkbox" at bounding box center [1141, 613] width 9 height 9
checkbox input "false"
click at [1162, 628] on button "Checkout" at bounding box center [1250, 636] width 476 height 22
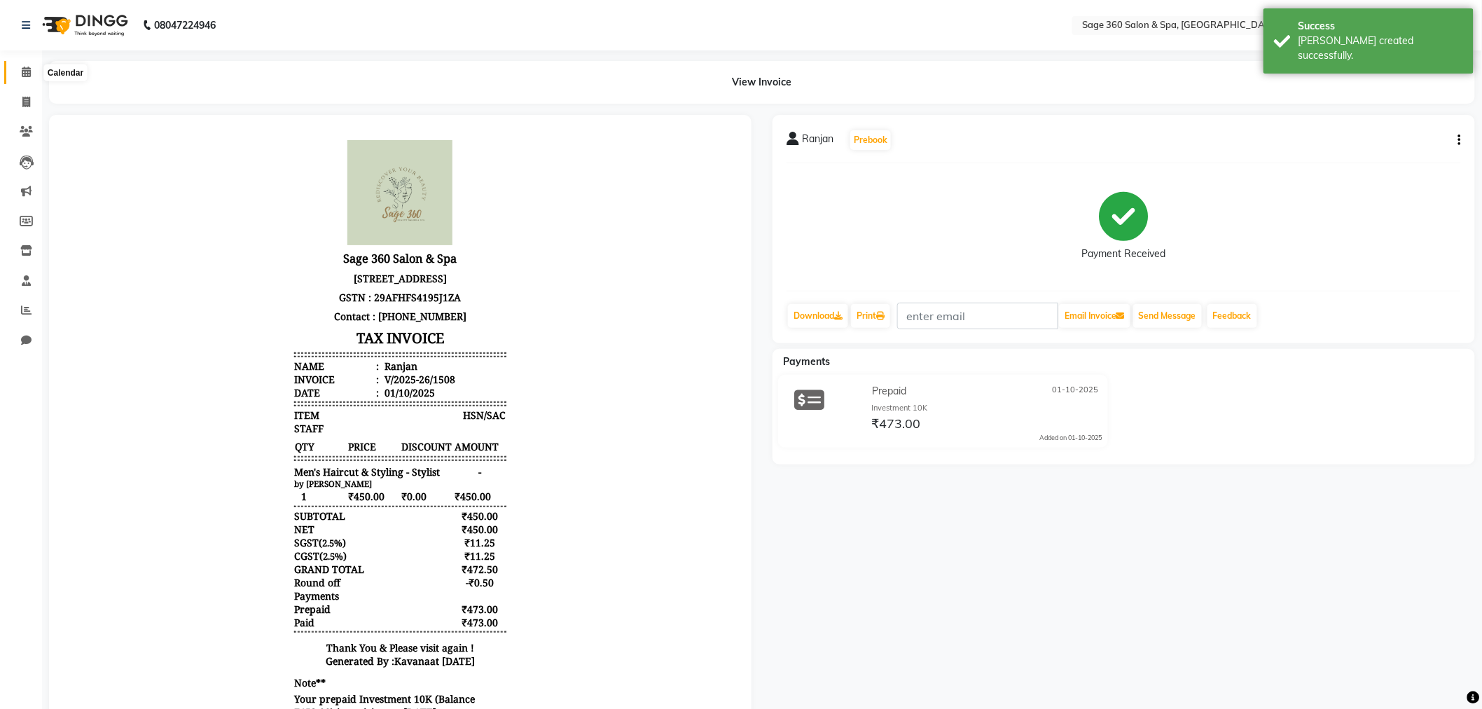
drag, startPoint x: 24, startPoint y: 76, endPoint x: 419, endPoint y: 2, distance: 401.9
click at [24, 76] on icon at bounding box center [26, 72] width 9 height 11
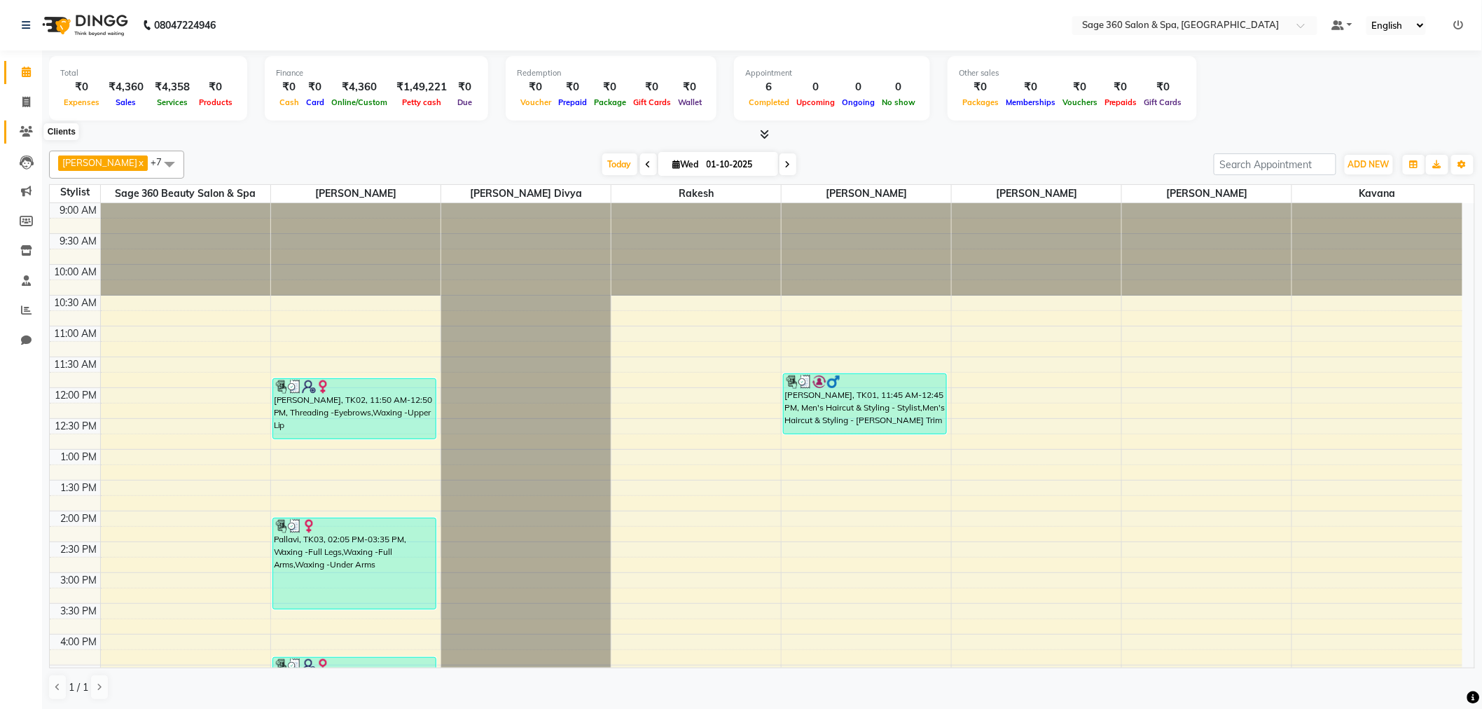
click at [24, 128] on icon at bounding box center [26, 131] width 13 height 11
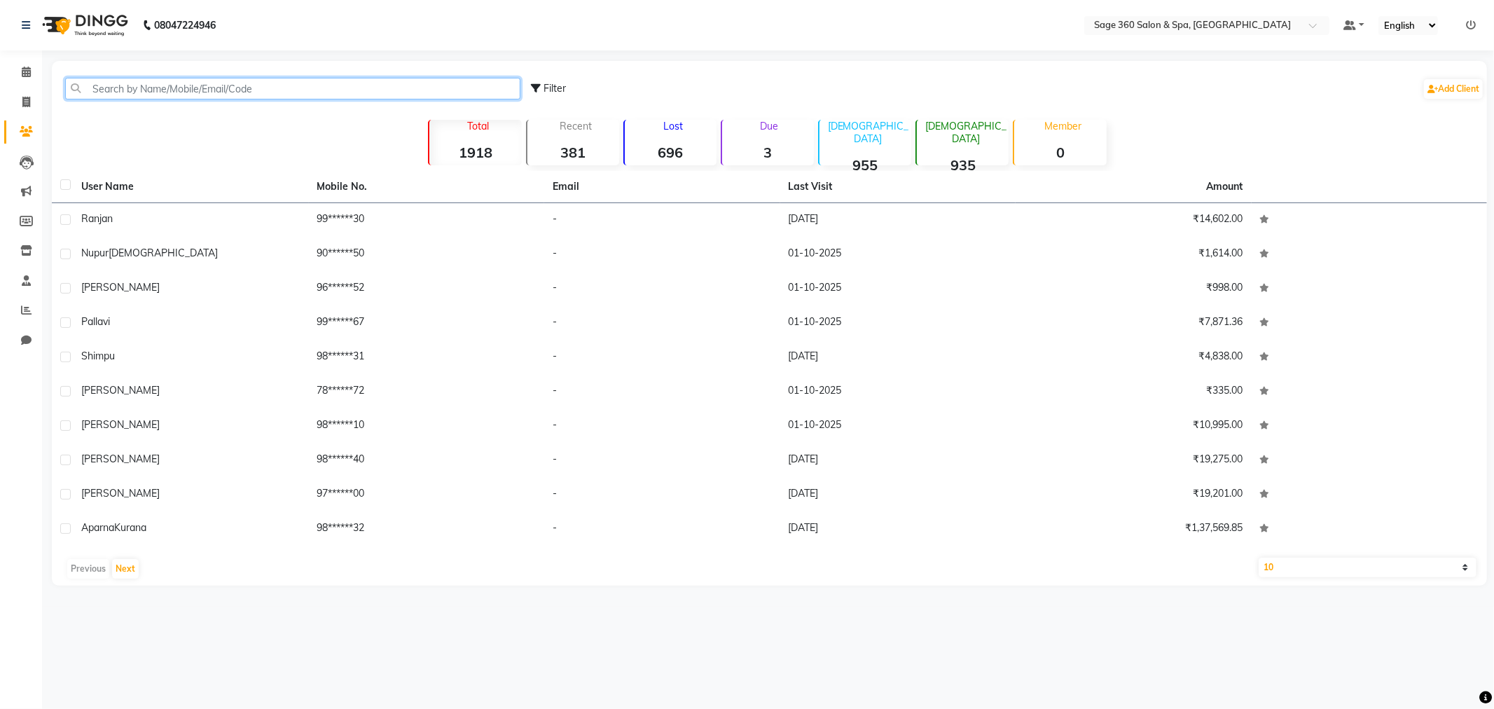
click at [235, 89] on input "text" at bounding box center [292, 89] width 455 height 22
paste input "9964980630"
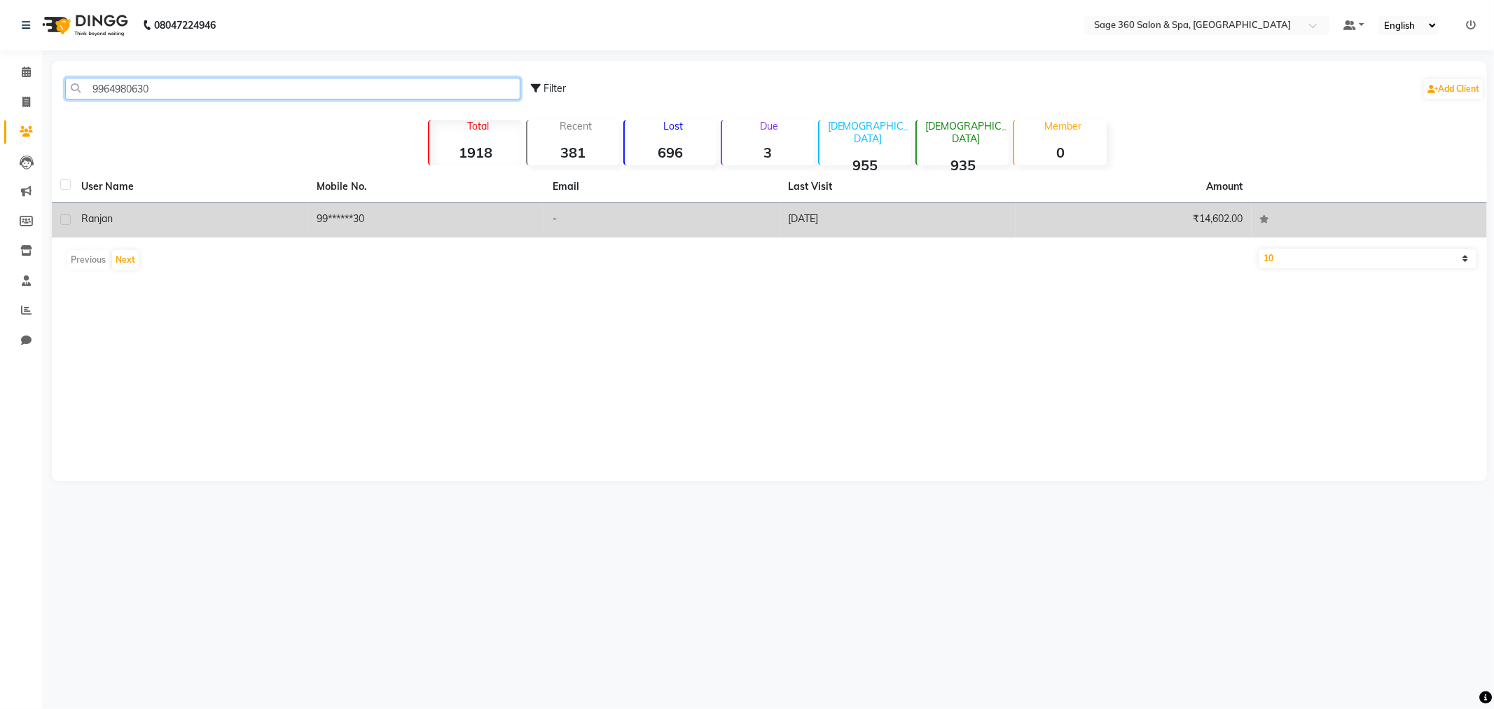
type input "9964980630"
click at [284, 212] on div "Ranjan" at bounding box center [190, 219] width 219 height 15
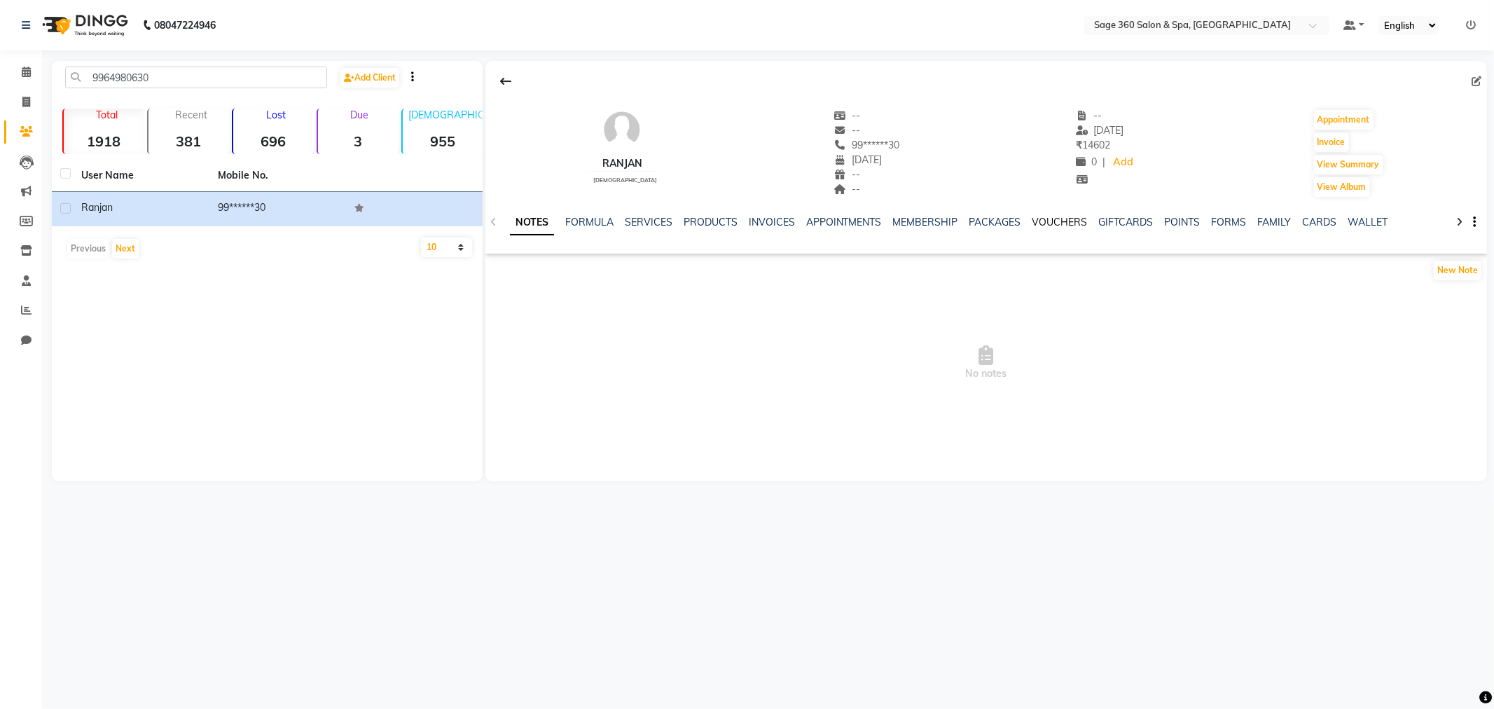
click at [1075, 221] on link "VOUCHERS" at bounding box center [1060, 222] width 55 height 13
